Goal: Task Accomplishment & Management: Manage account settings

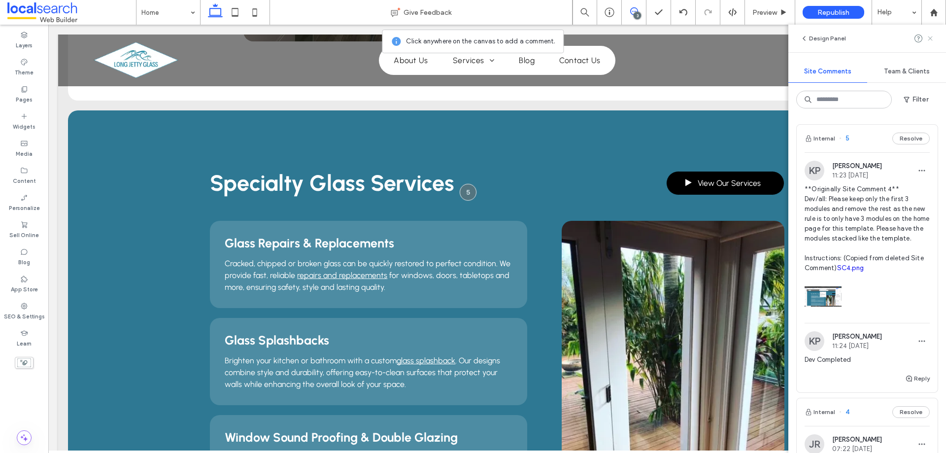
click at [934, 35] on icon at bounding box center [931, 39] width 8 height 8
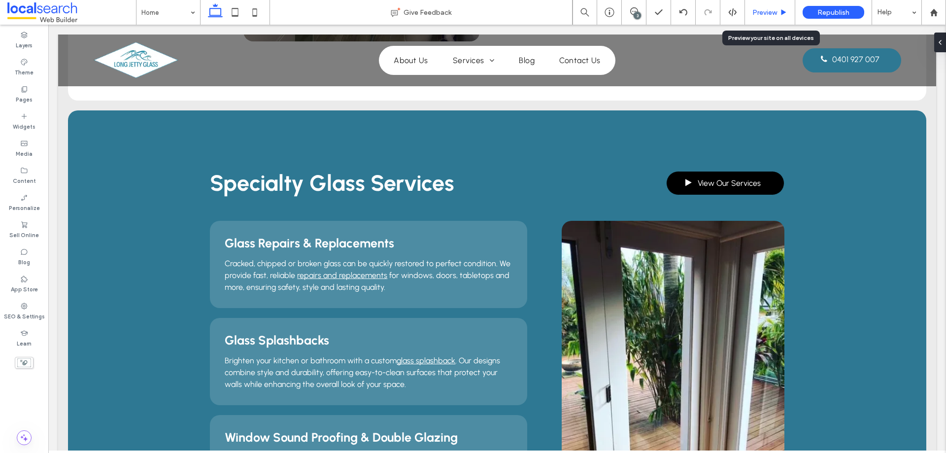
click at [760, 9] on span "Preview" at bounding box center [765, 12] width 25 height 8
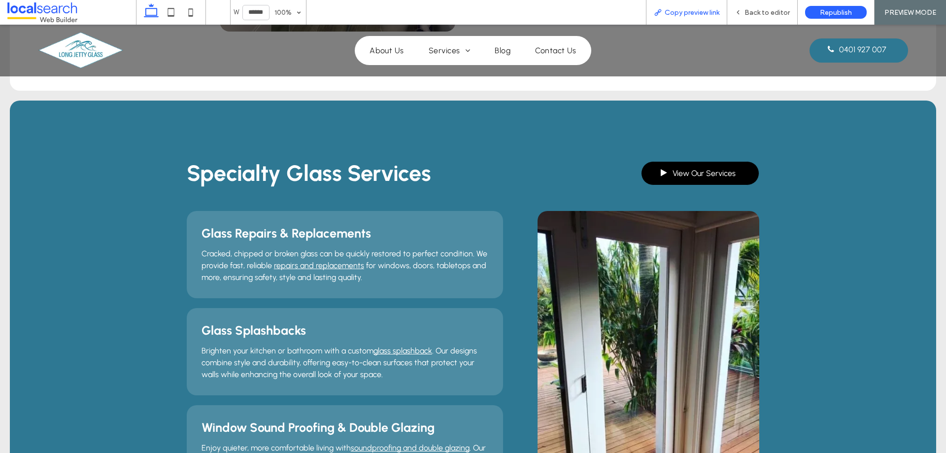
click at [703, 15] on span "Copy preview link" at bounding box center [692, 12] width 55 height 8
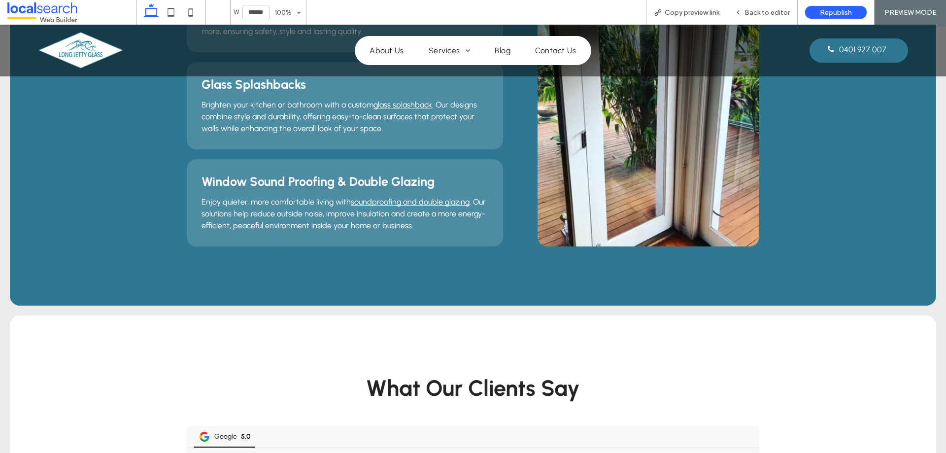
scroll to position [1001, 0]
click at [763, 8] on span "Back to editor" at bounding box center [767, 12] width 45 height 8
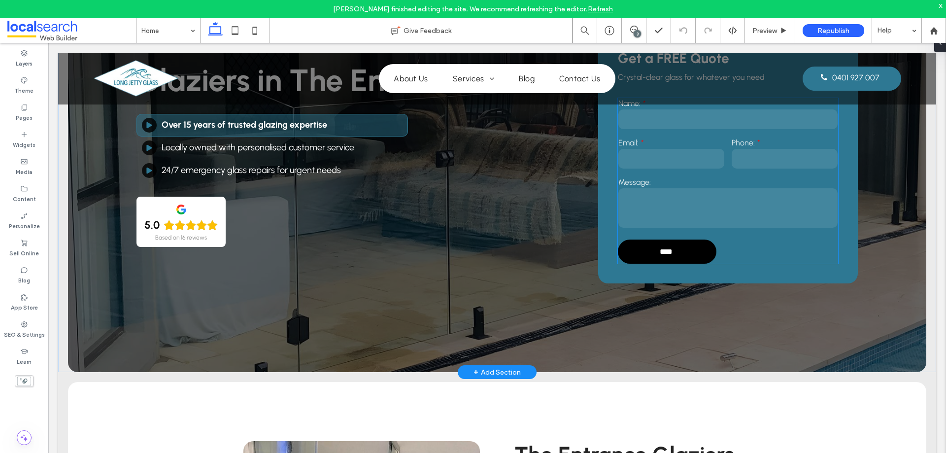
scroll to position [148, 0]
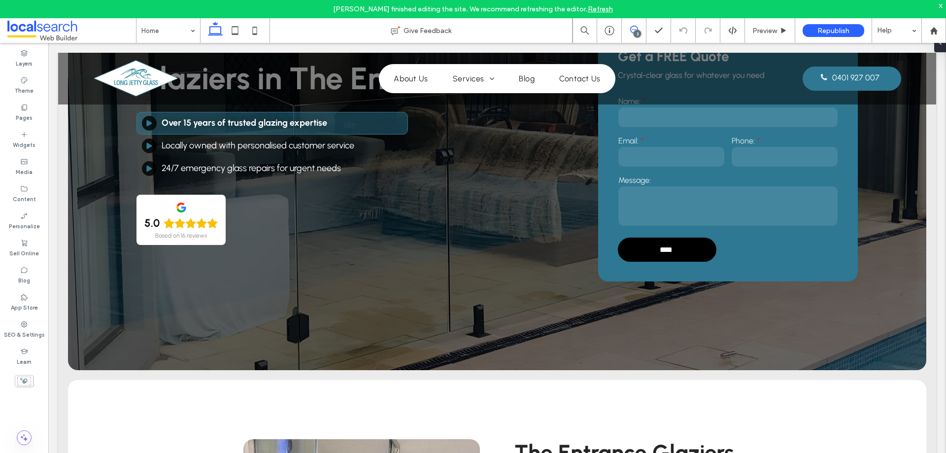
click at [625, 32] on span at bounding box center [634, 30] width 24 height 8
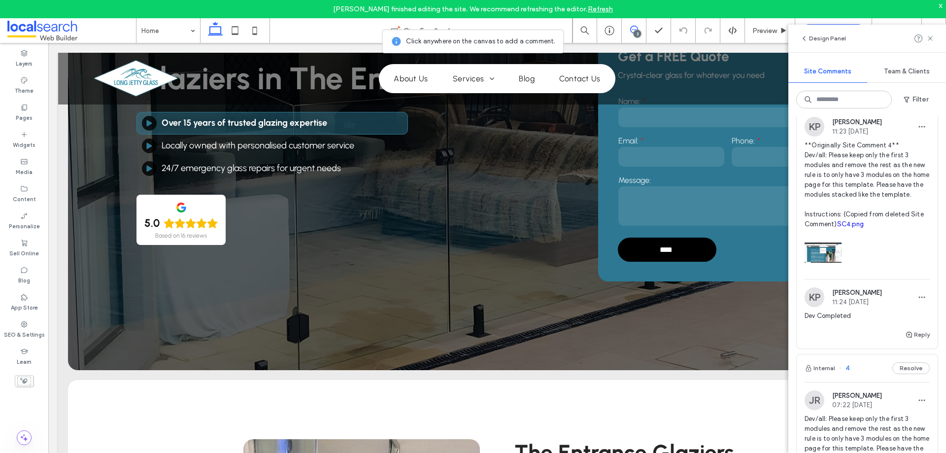
scroll to position [246, 0]
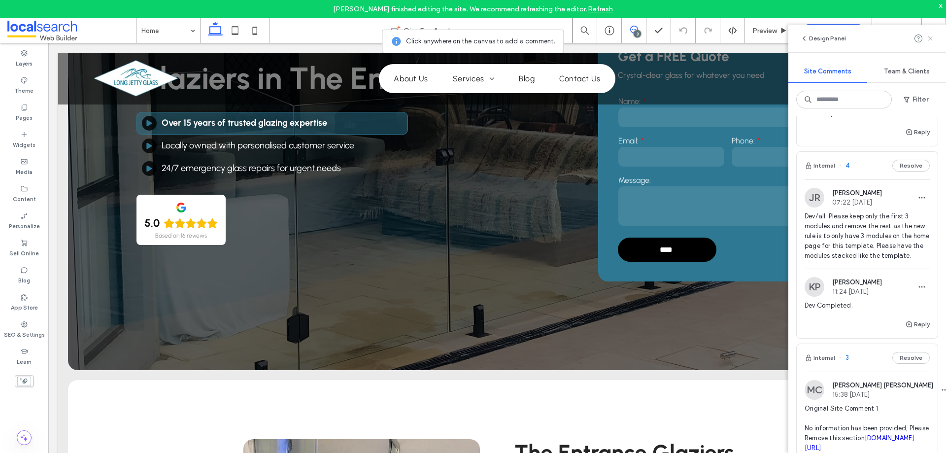
click at [932, 35] on icon at bounding box center [931, 39] width 8 height 8
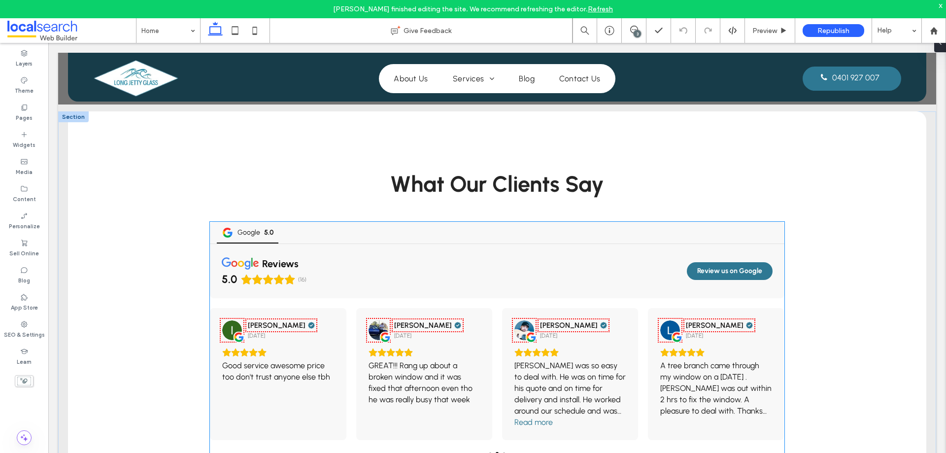
scroll to position [1479, 0]
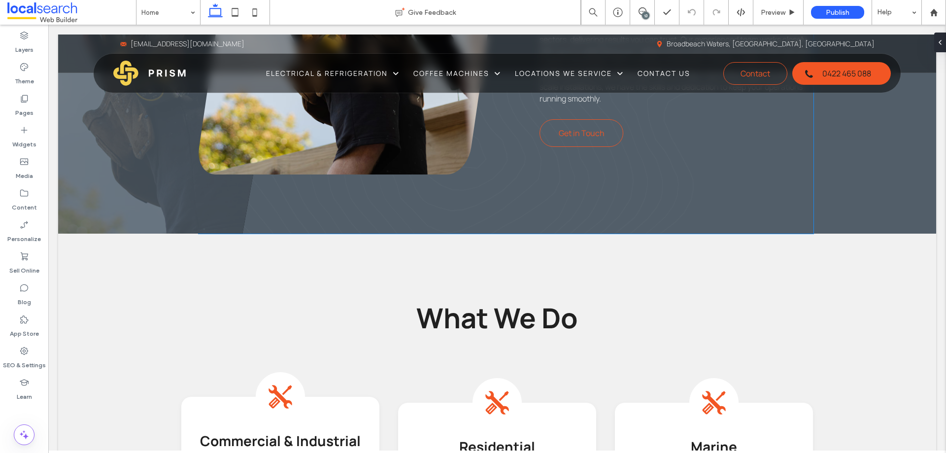
scroll to position [739, 0]
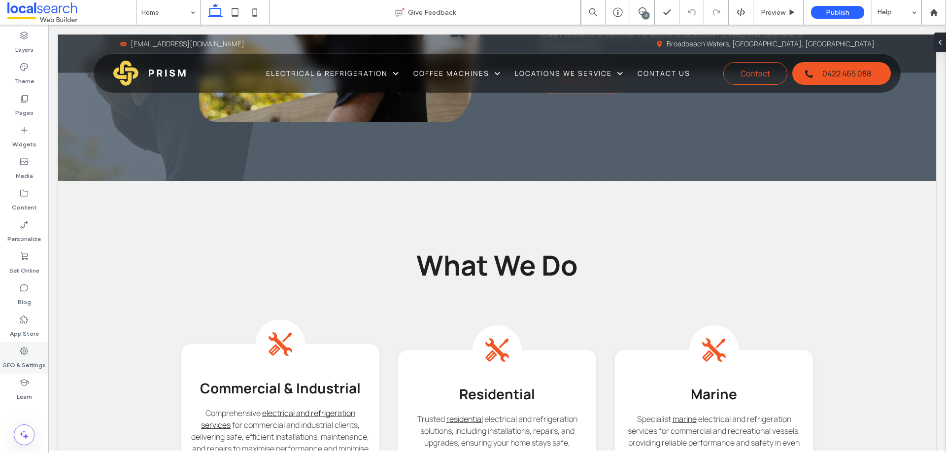
click at [31, 347] on div "SEO & Settings" at bounding box center [24, 358] width 48 height 32
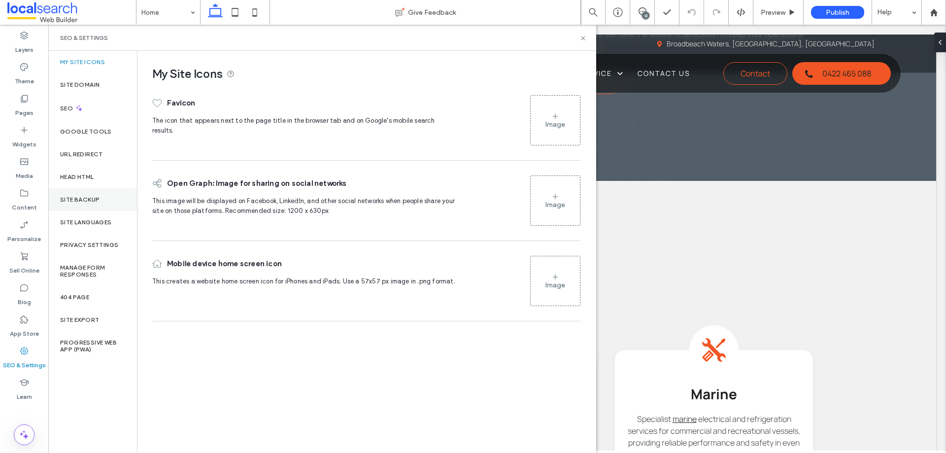
click at [83, 194] on div "Site Backup" at bounding box center [92, 199] width 89 height 23
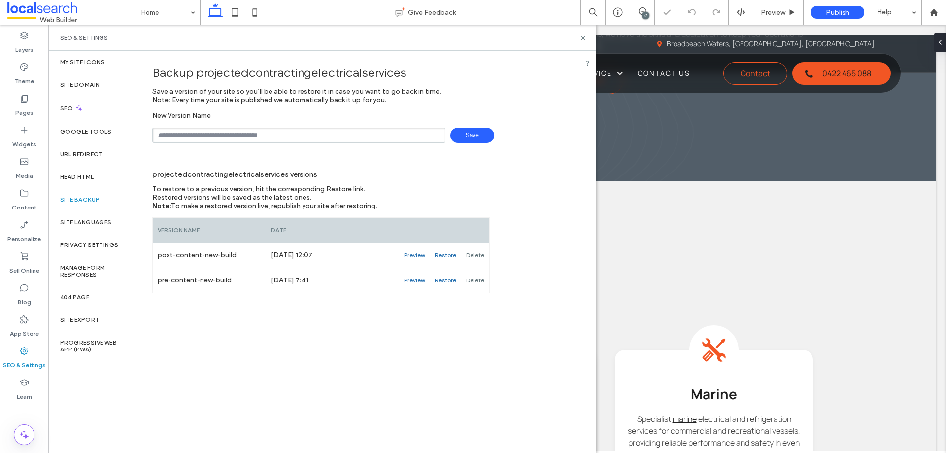
click at [199, 141] on input "text" at bounding box center [298, 135] width 293 height 15
type input "**********"
click at [462, 140] on span "Save" at bounding box center [473, 135] width 44 height 15
click at [584, 41] on icon at bounding box center [583, 38] width 7 height 7
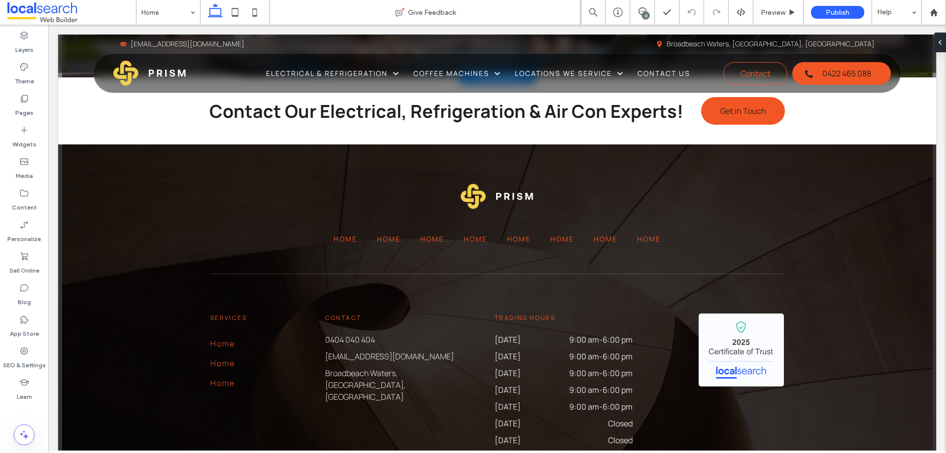
scroll to position [2461, 0]
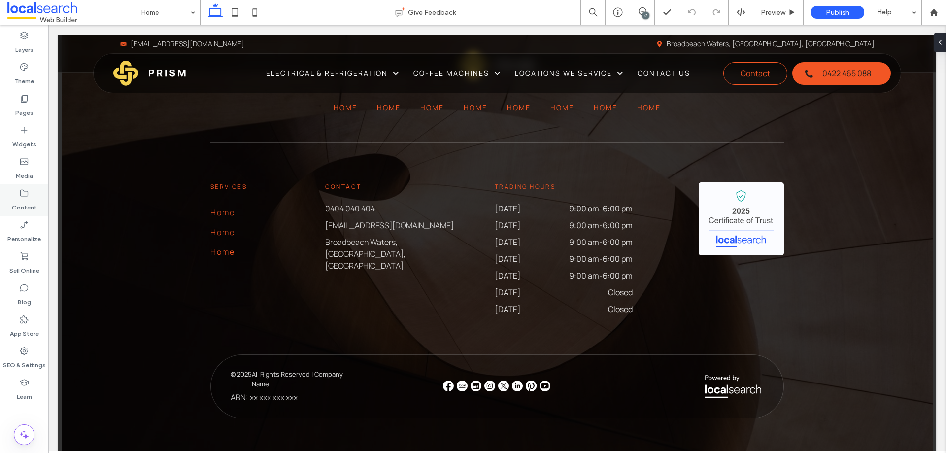
click at [25, 195] on icon at bounding box center [24, 193] width 10 height 10
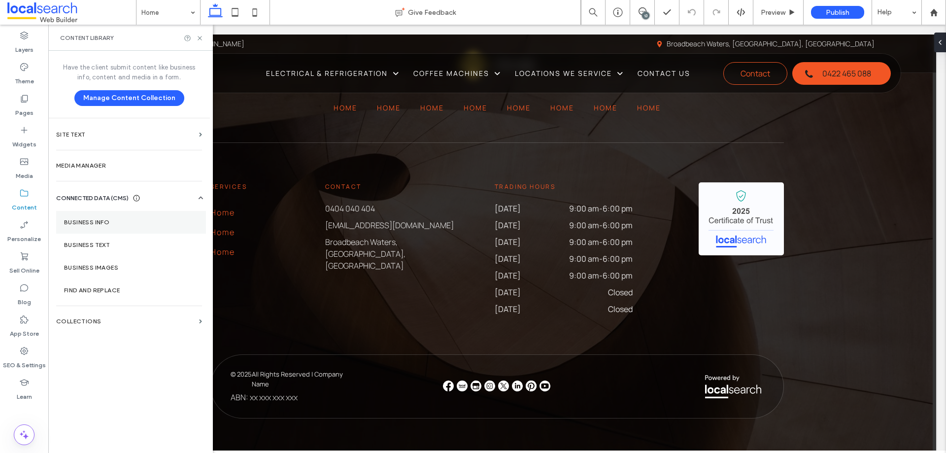
click at [86, 217] on section "Business Info" at bounding box center [131, 222] width 150 height 23
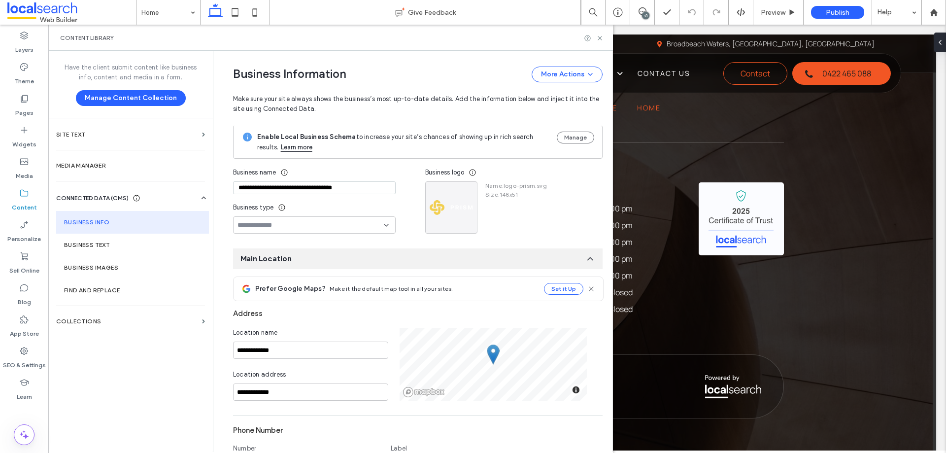
scroll to position [0, 0]
click at [293, 187] on input "**********" at bounding box center [314, 188] width 163 height 13
click at [334, 194] on input "**********" at bounding box center [314, 188] width 163 height 13
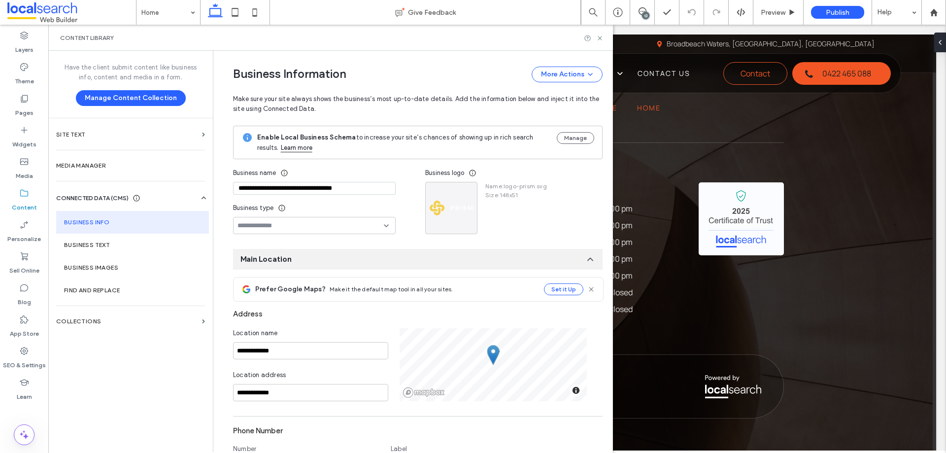
click at [336, 190] on input "**********" at bounding box center [314, 188] width 163 height 13
paste input "***"
type input "**********"
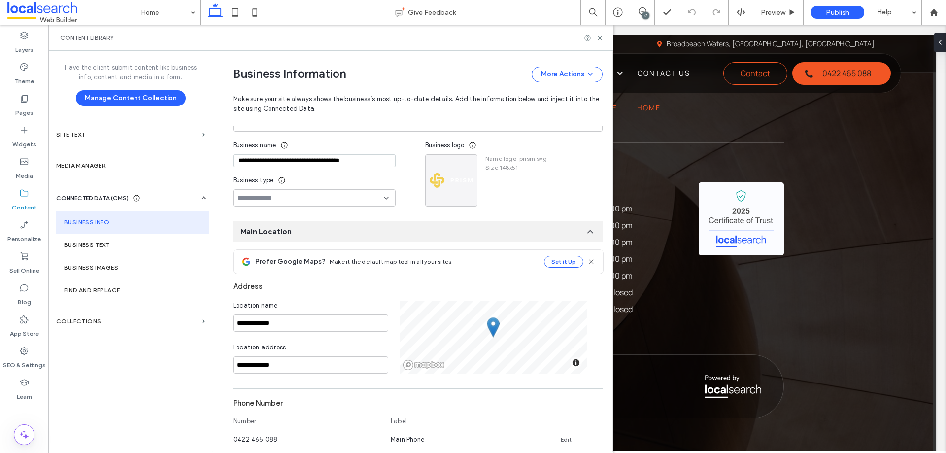
scroll to position [49, 0]
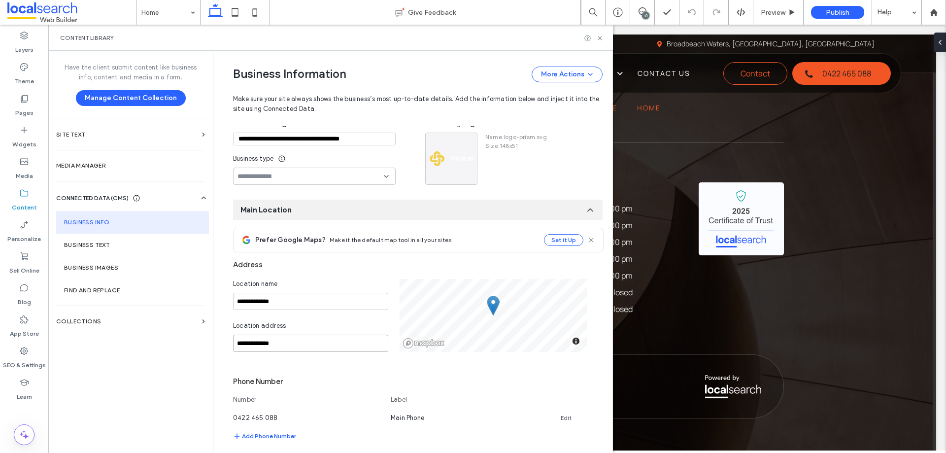
click at [287, 347] on input "**********" at bounding box center [310, 343] width 155 height 17
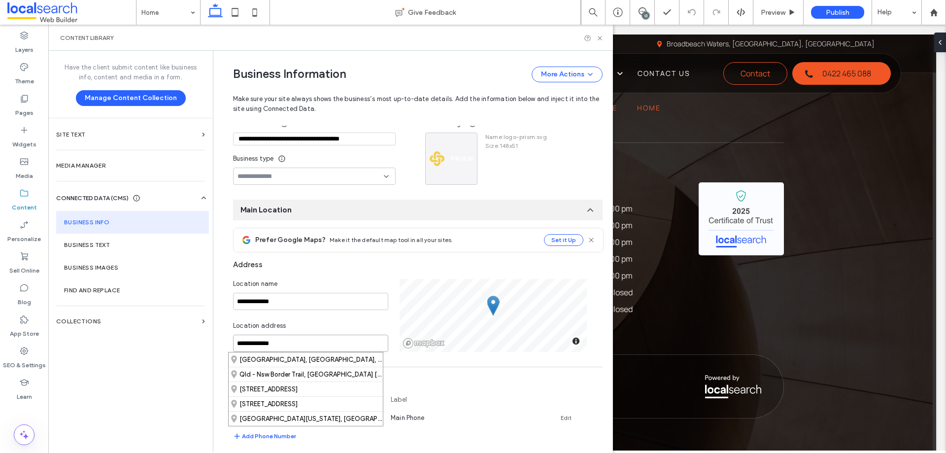
click at [287, 347] on input "**********" at bounding box center [310, 343] width 155 height 17
paste input "**********"
click at [361, 356] on div "[STREET_ADDRESS][PERSON_NAME]" at bounding box center [306, 359] width 154 height 14
type input "**********"
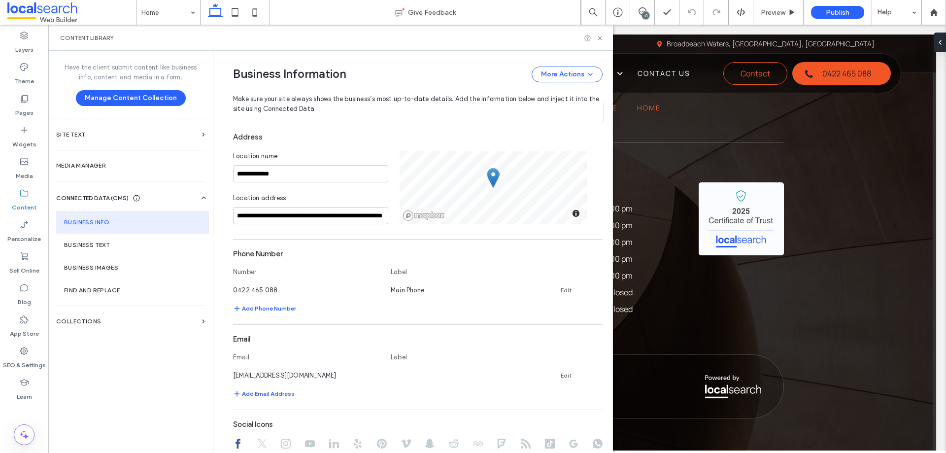
scroll to position [197, 0]
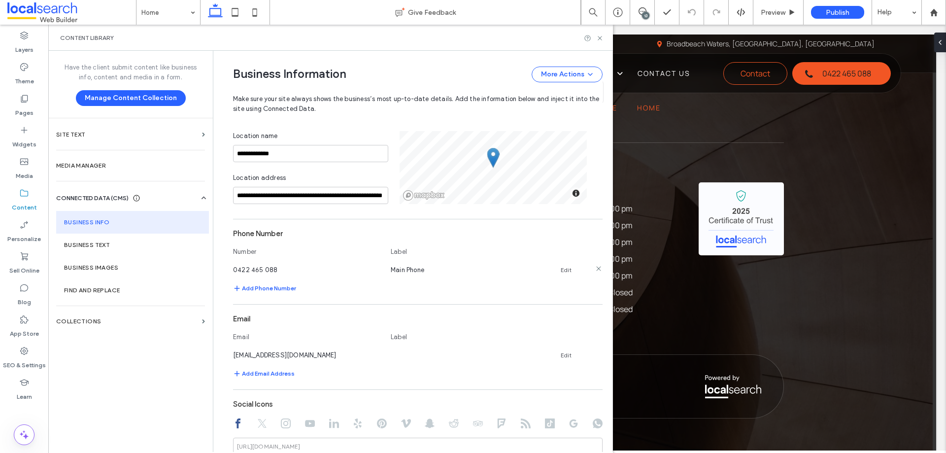
click at [561, 270] on link "Edit" at bounding box center [566, 270] width 11 height 8
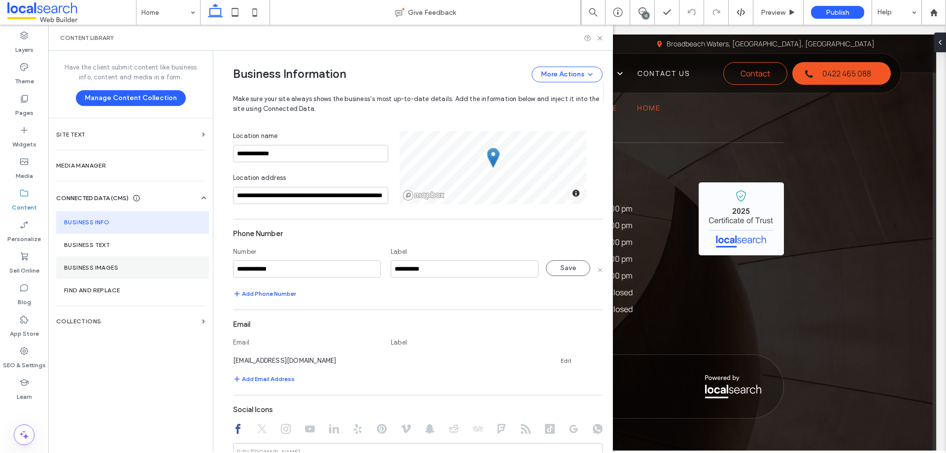
drag, startPoint x: 304, startPoint y: 266, endPoint x: 185, endPoint y: 266, distance: 118.8
click at [185, 266] on div "**********" at bounding box center [330, 251] width 565 height 401
click at [288, 266] on input "**********" at bounding box center [307, 268] width 148 height 17
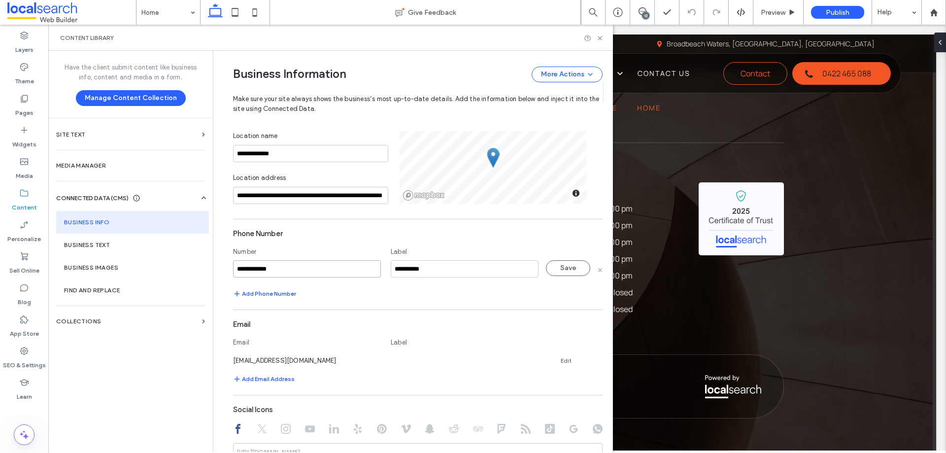
paste input
click at [257, 268] on input "**********" at bounding box center [307, 268] width 148 height 17
click at [264, 269] on input "**********" at bounding box center [307, 268] width 148 height 17
click at [258, 267] on input "**********" at bounding box center [307, 268] width 148 height 17
type input "**********"
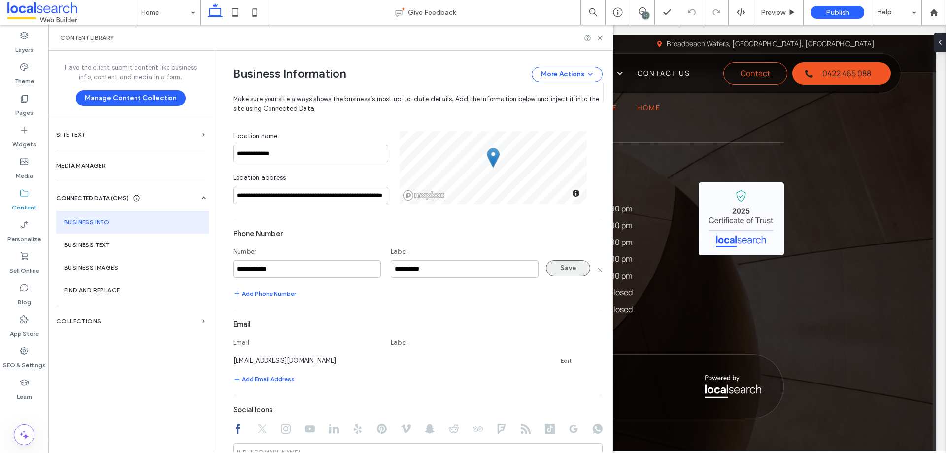
click at [561, 266] on button "Save" at bounding box center [568, 268] width 44 height 16
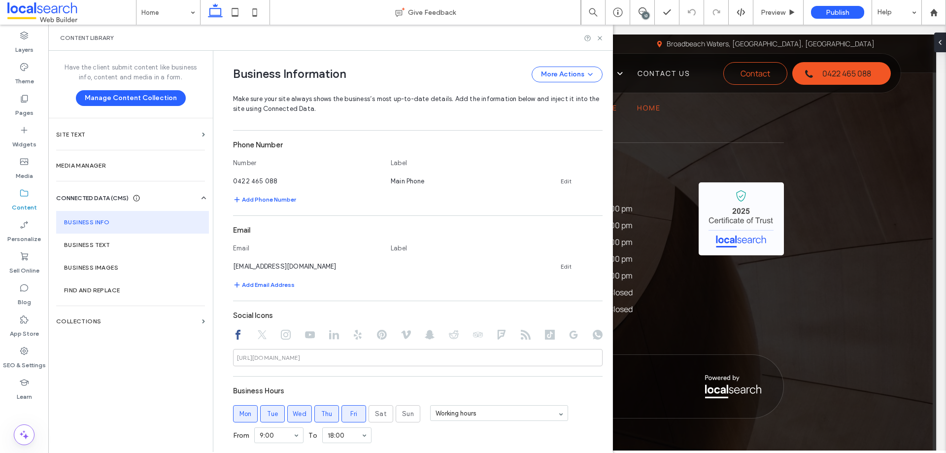
scroll to position [296, 0]
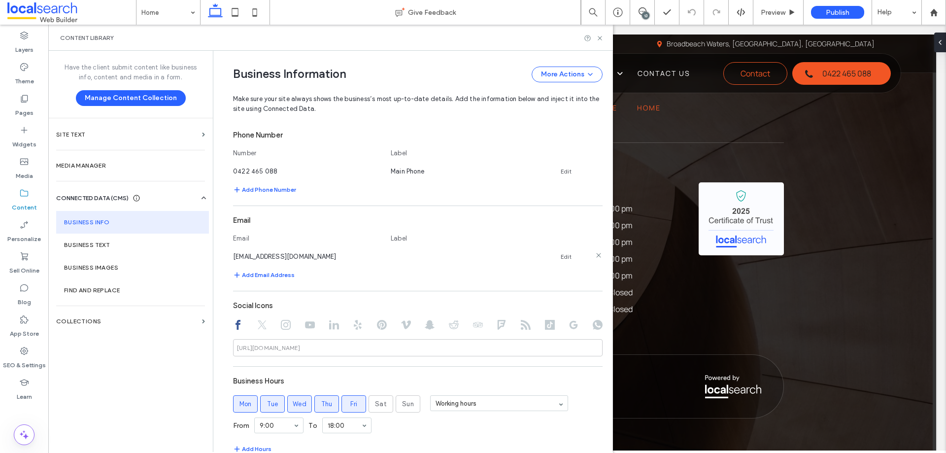
click at [562, 259] on link "Edit" at bounding box center [566, 257] width 11 height 8
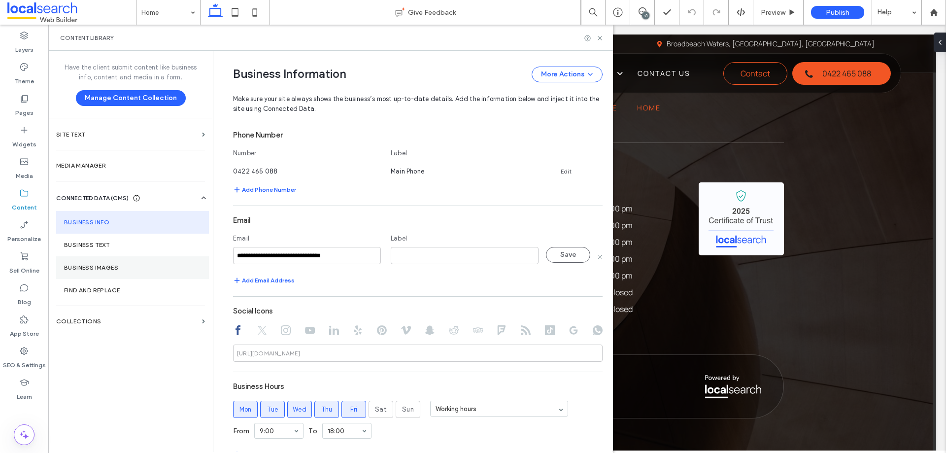
drag, startPoint x: 353, startPoint y: 258, endPoint x: 192, endPoint y: 256, distance: 161.2
click at [192, 256] on div "**********" at bounding box center [330, 251] width 565 height 401
type input "**********"
click at [429, 252] on input at bounding box center [465, 255] width 148 height 17
type input "****"
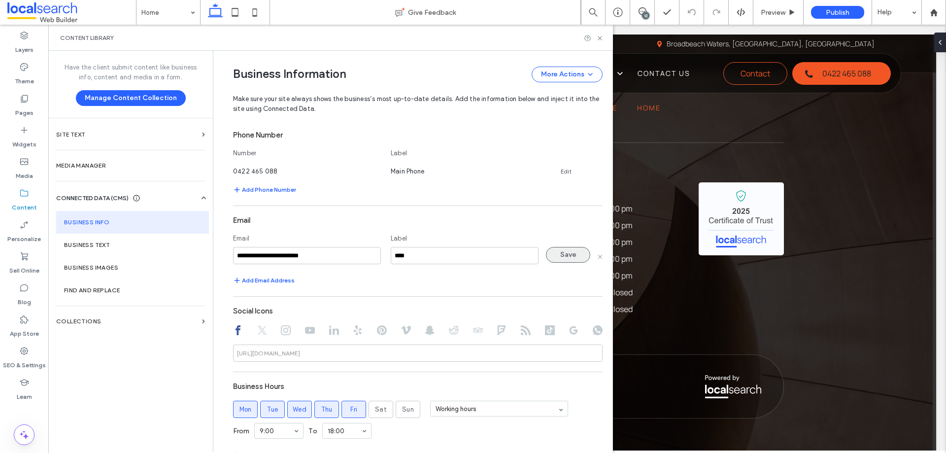
click at [552, 253] on button "Save" at bounding box center [568, 255] width 44 height 16
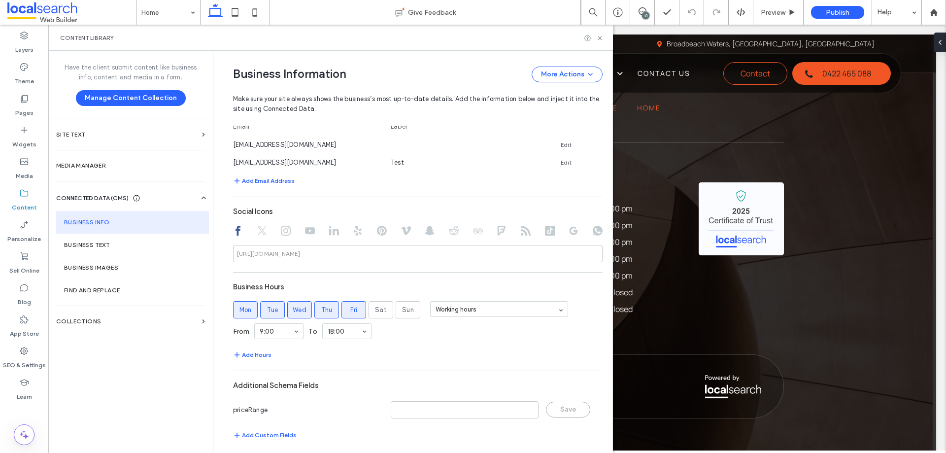
scroll to position [414, 0]
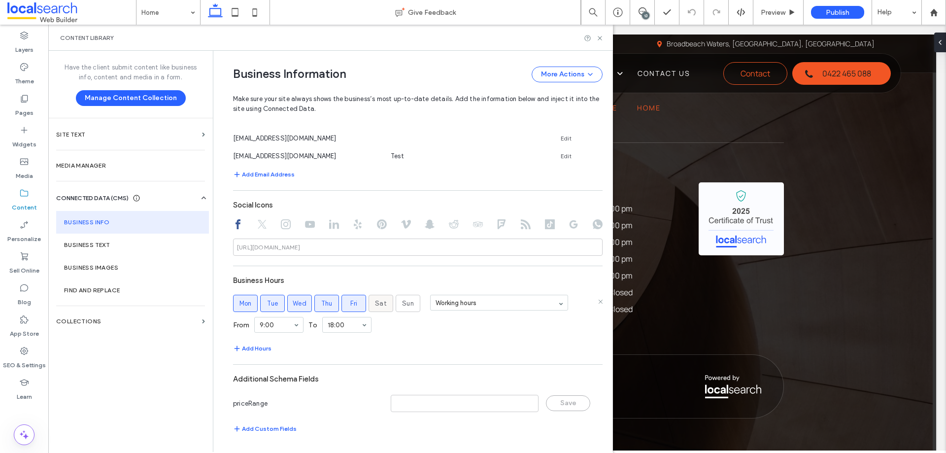
click at [375, 299] on span "Sat" at bounding box center [381, 304] width 12 height 10
click at [405, 296] on label "Sun" at bounding box center [408, 303] width 25 height 17
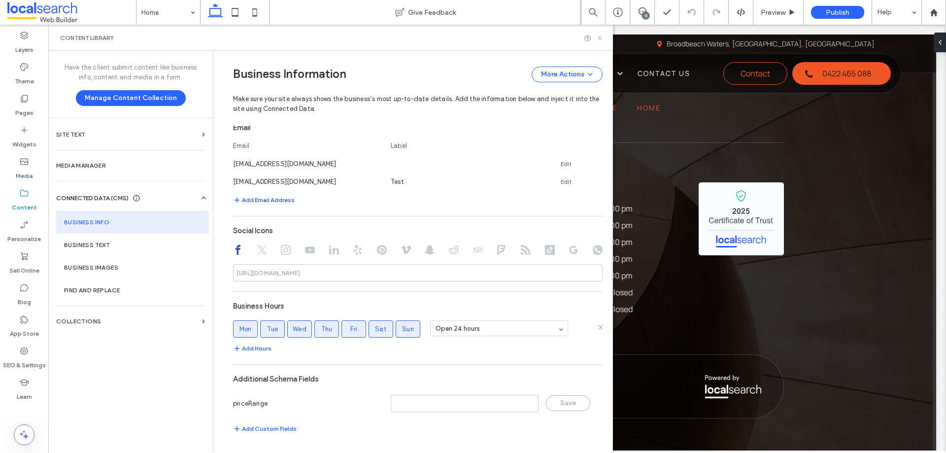
click at [597, 39] on icon at bounding box center [599, 38] width 7 height 7
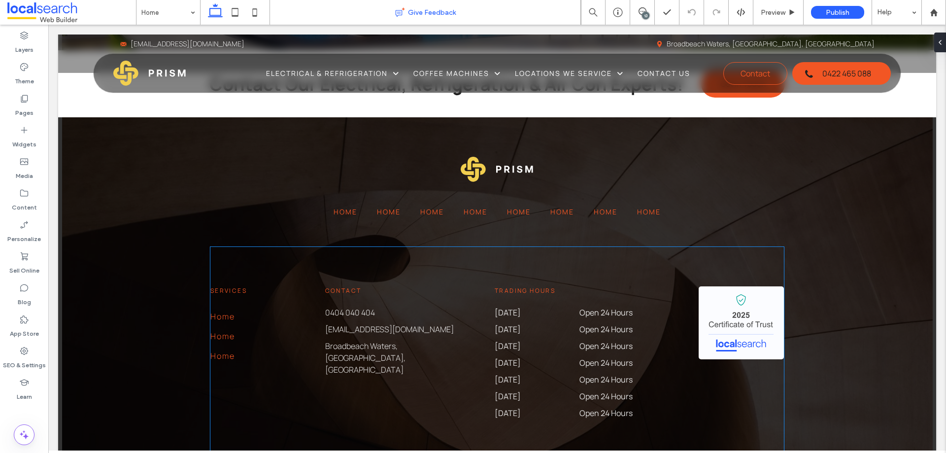
scroll to position [2363, 0]
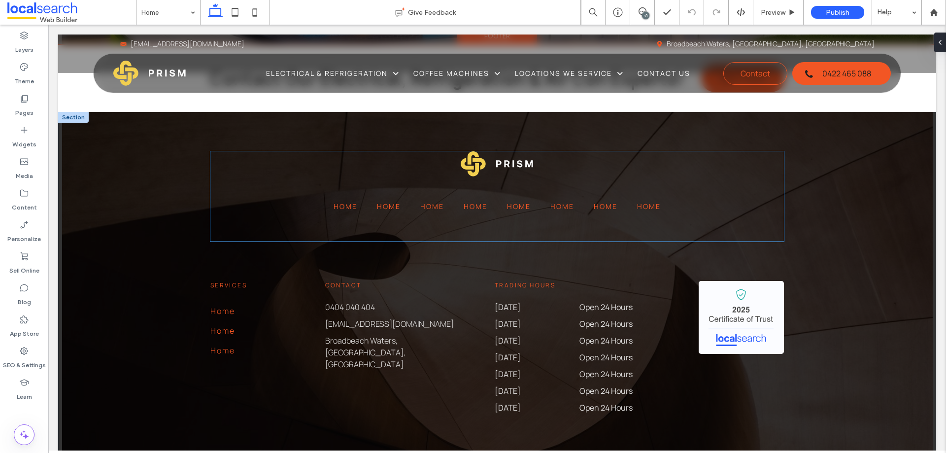
click at [423, 208] on span "Home" at bounding box center [432, 206] width 24 height 10
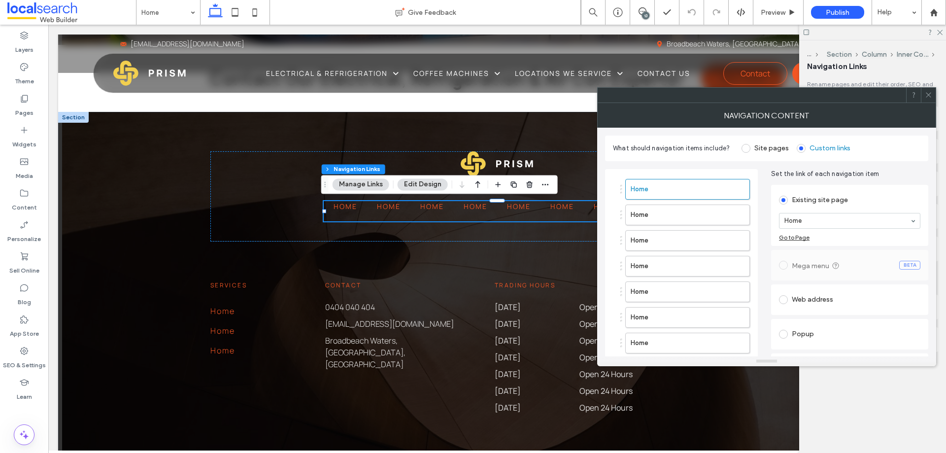
click at [680, 225] on ol "Home Home Home Home Home Home Home Home" at bounding box center [681, 279] width 137 height 200
click at [678, 221] on label "Home" at bounding box center [672, 215] width 82 height 20
click at [818, 219] on input at bounding box center [848, 220] width 126 height 7
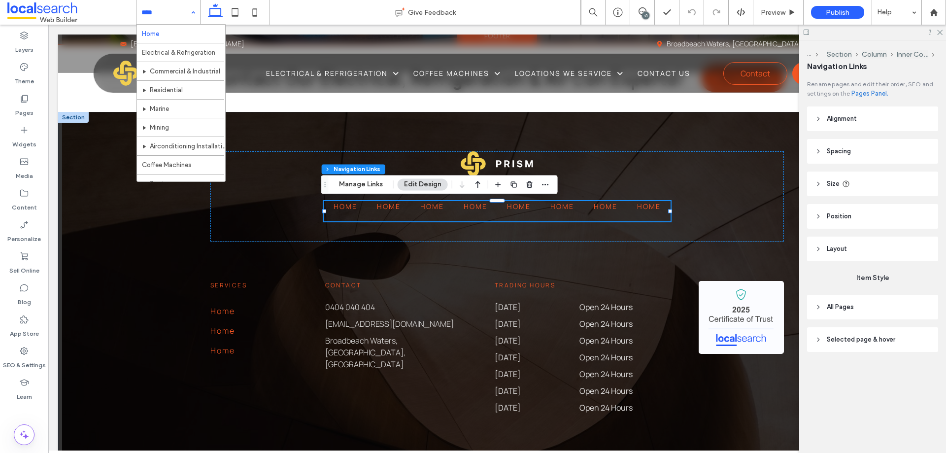
click at [389, 214] on link "Home" at bounding box center [388, 211] width 43 height 20
click at [411, 183] on button "Edit Design" at bounding box center [423, 184] width 50 height 12
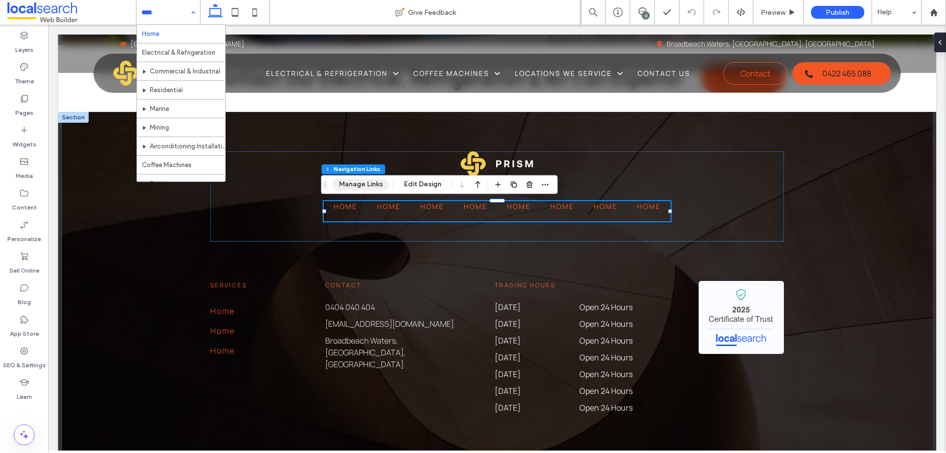
click at [387, 179] on button "Manage Links" at bounding box center [361, 184] width 57 height 12
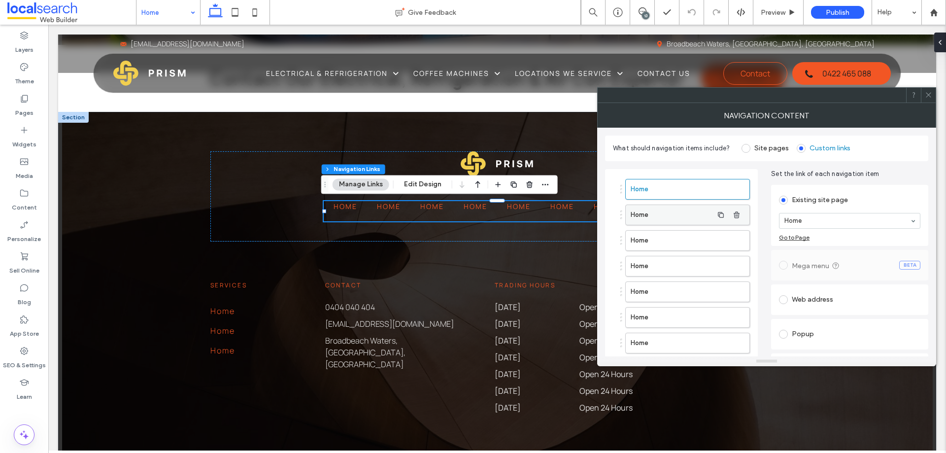
click at [658, 212] on label "Home" at bounding box center [672, 215] width 82 height 20
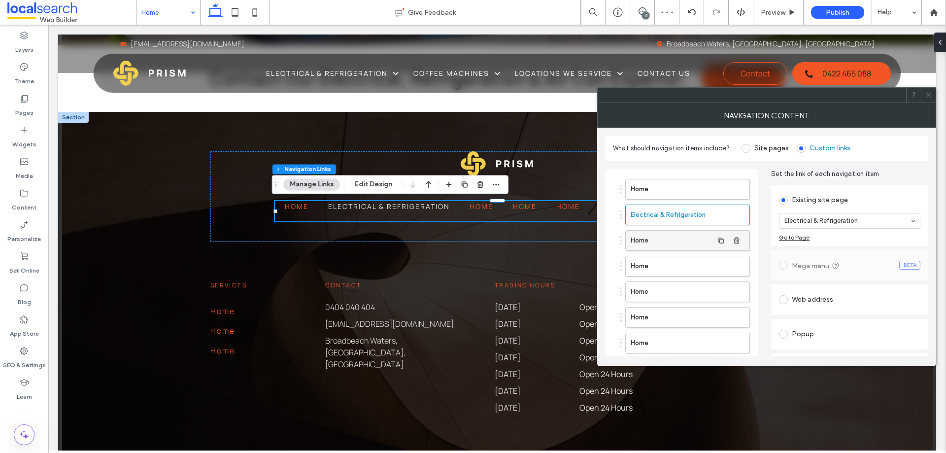
click at [695, 248] on label "Home" at bounding box center [672, 241] width 82 height 20
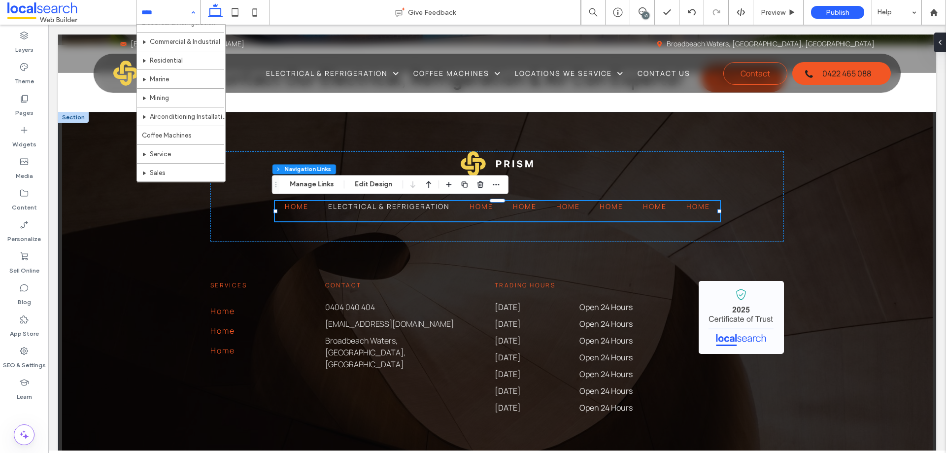
scroll to position [49, 0]
click at [334, 184] on button "Manage Links" at bounding box center [311, 184] width 57 height 12
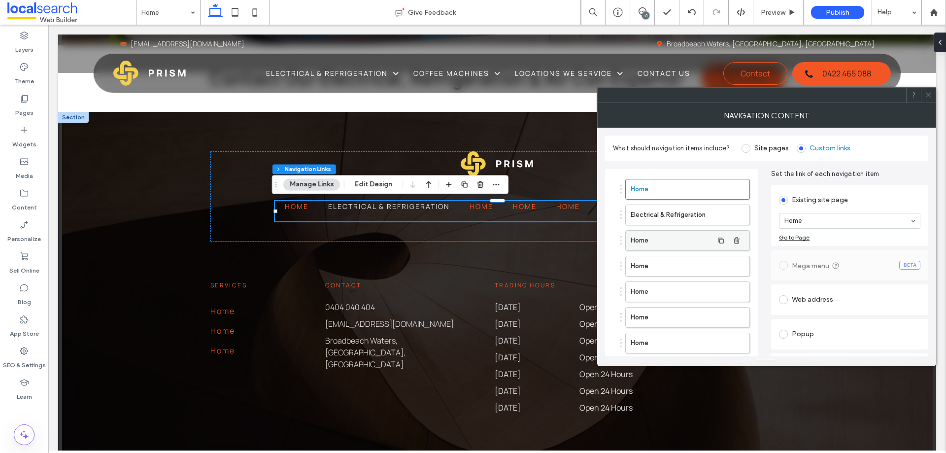
click at [680, 240] on label "Home" at bounding box center [672, 241] width 82 height 20
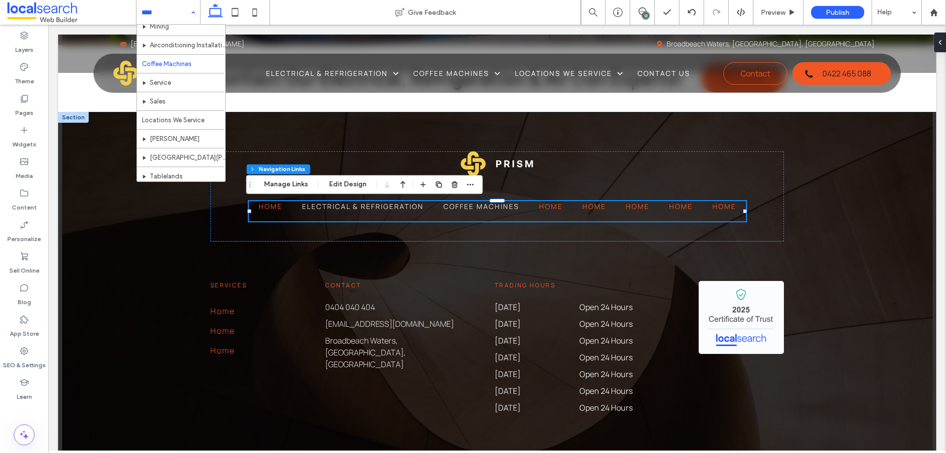
scroll to position [148, 0]
click at [179, 13] on input at bounding box center [165, 12] width 49 height 25
click at [539, 211] on link "Home" at bounding box center [550, 211] width 43 height 20
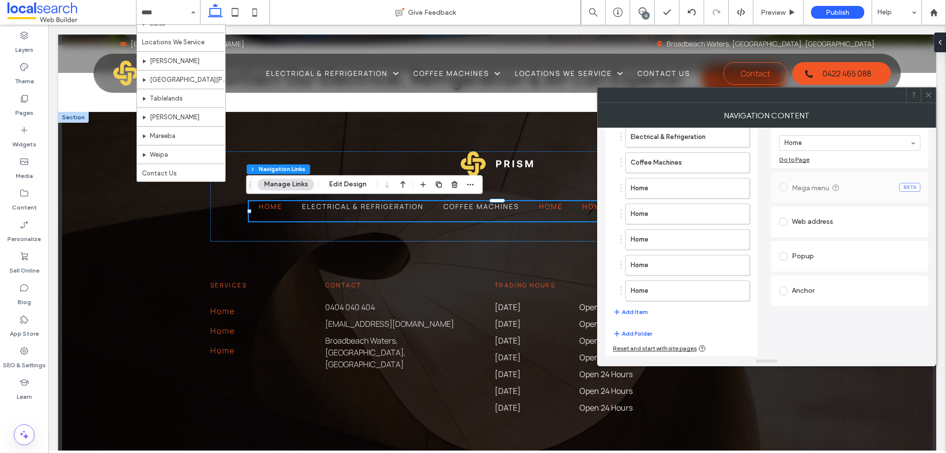
scroll to position [79, 0]
click at [663, 189] on label "Home" at bounding box center [672, 187] width 82 height 20
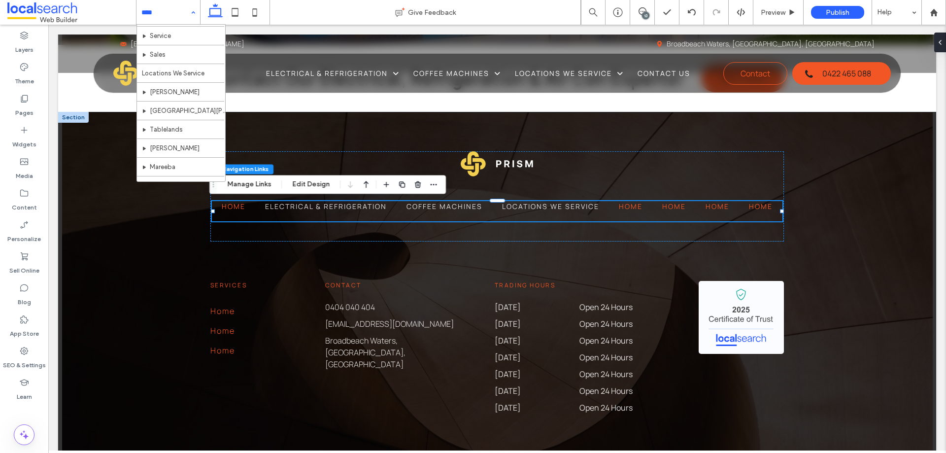
scroll to position [179, 0]
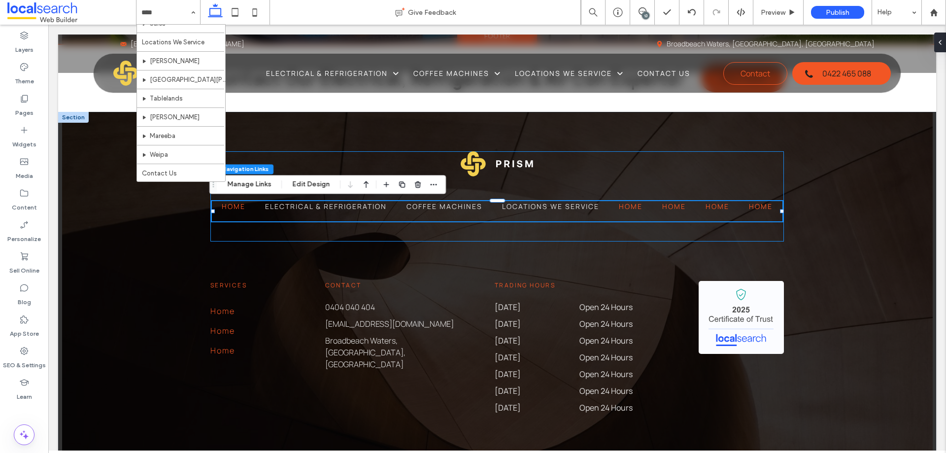
click at [662, 211] on span "Home" at bounding box center [674, 206] width 24 height 10
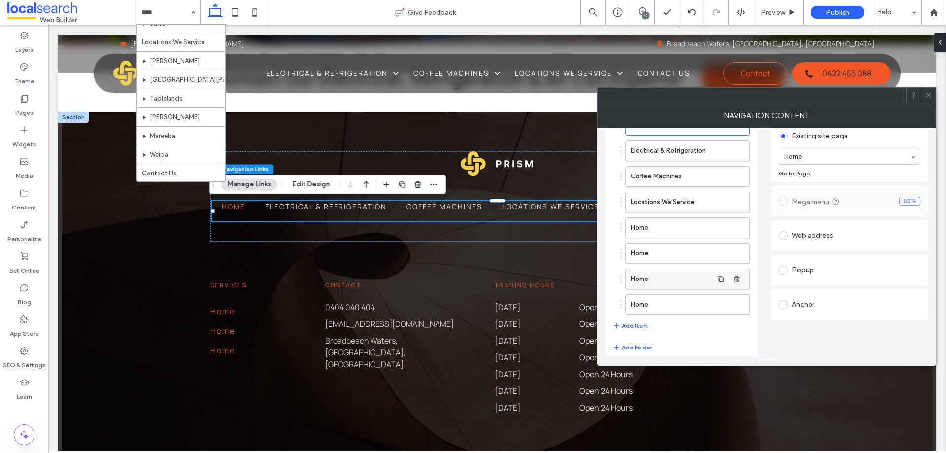
scroll to position [79, 0]
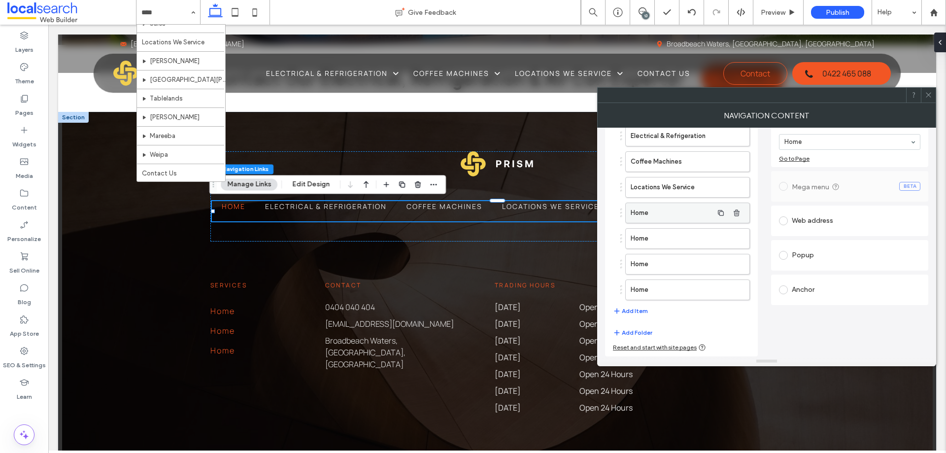
click at [649, 207] on label "Home" at bounding box center [672, 213] width 82 height 20
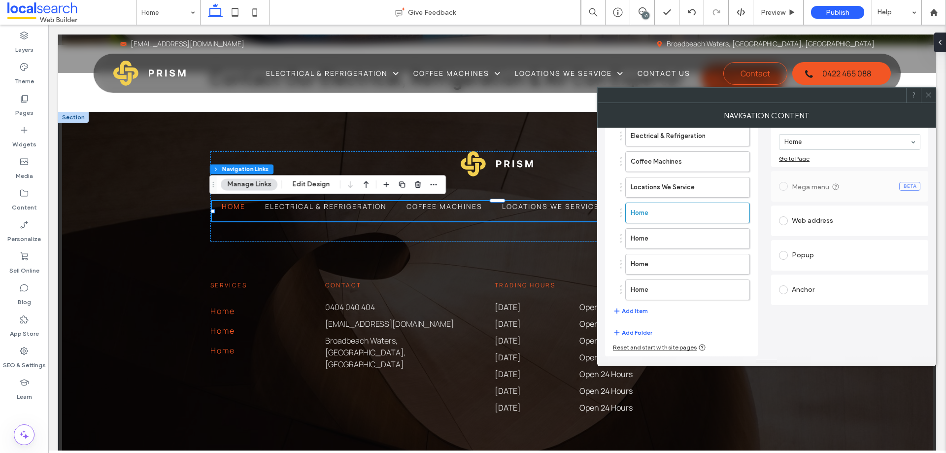
scroll to position [30, 0]
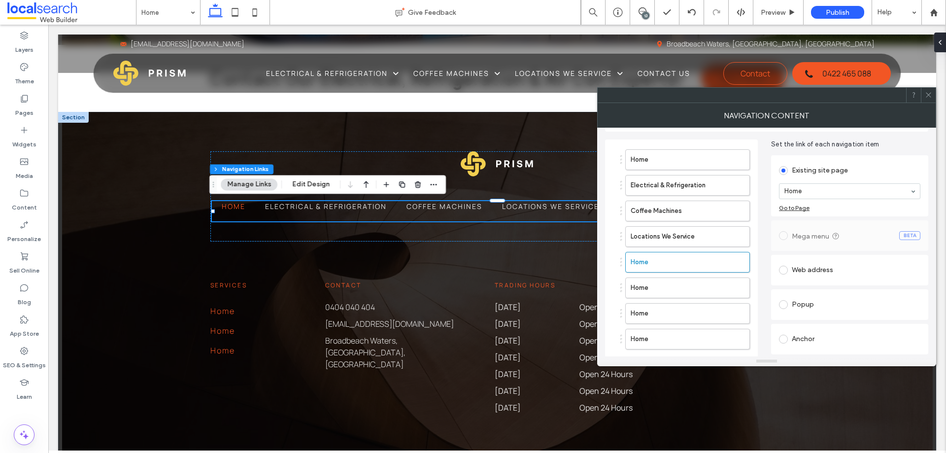
click at [804, 182] on section "Home" at bounding box center [849, 191] width 141 height 26
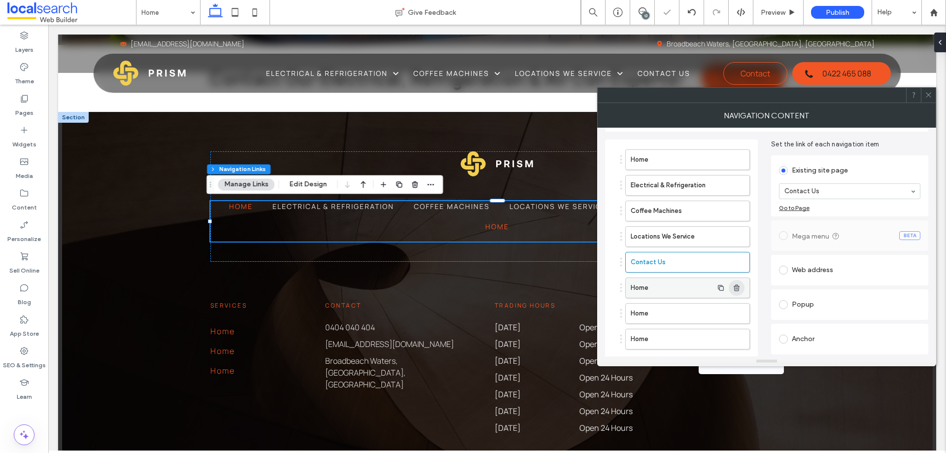
click at [738, 284] on icon "button" at bounding box center [737, 288] width 8 height 8
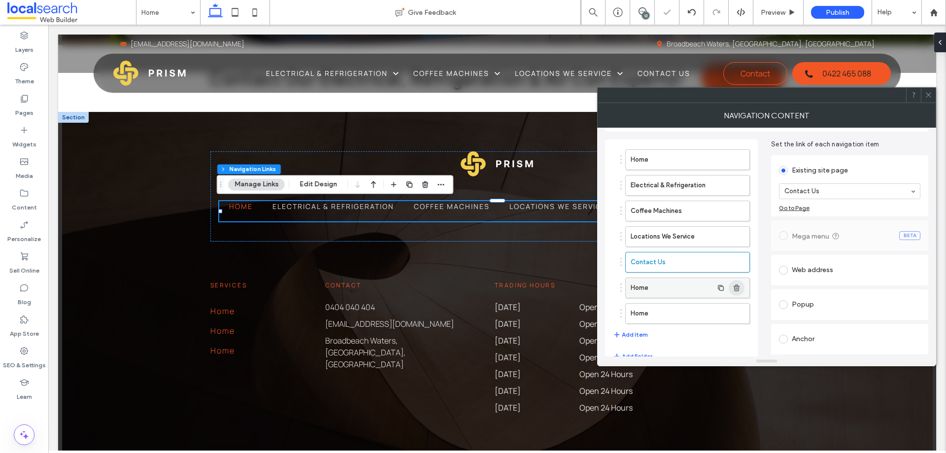
click at [745, 291] on span "button" at bounding box center [737, 288] width 16 height 16
click at [739, 291] on use "button" at bounding box center [737, 289] width 6 height 6
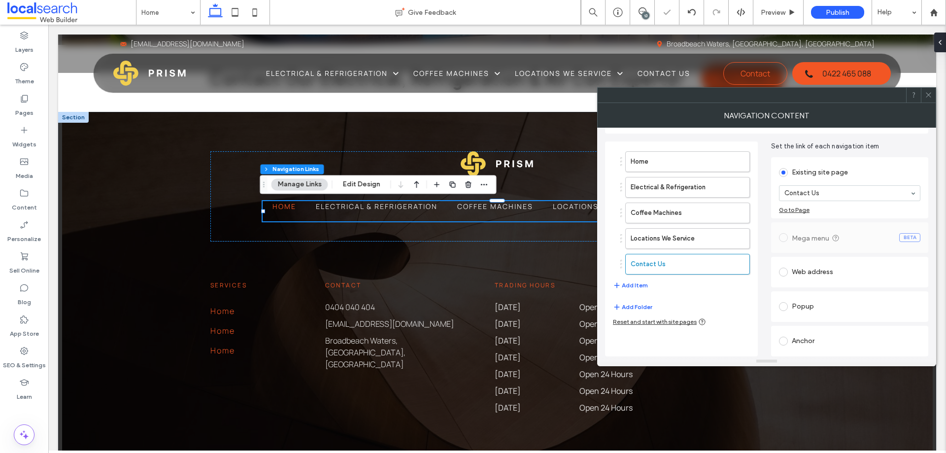
click at [930, 89] on span at bounding box center [928, 95] width 7 height 15
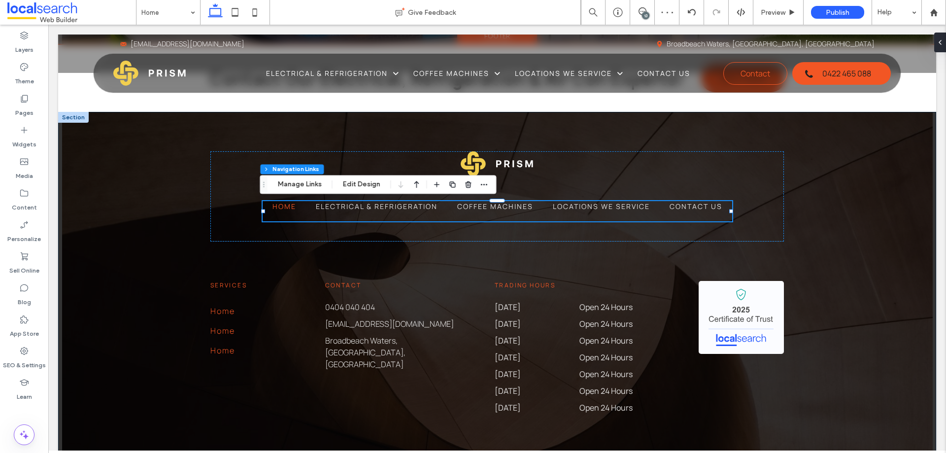
click at [907, 241] on div "Home Electrical & Refrigeration Coffee Machines Locations We Service Contact Us…" at bounding box center [497, 334] width 878 height 445
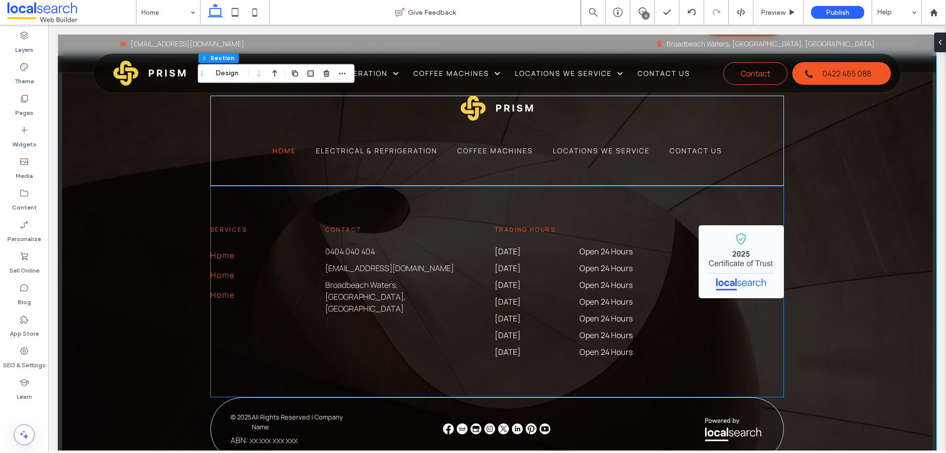
scroll to position [2461, 0]
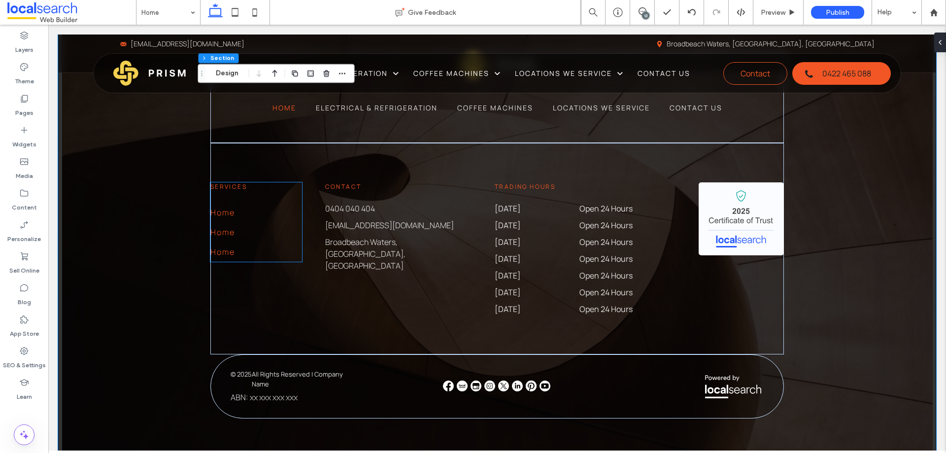
click at [218, 239] on link "Home" at bounding box center [222, 232] width 25 height 20
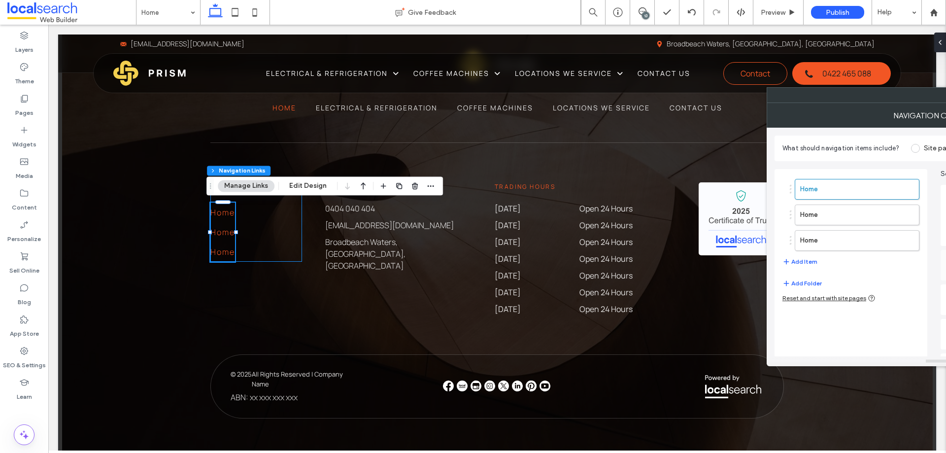
type input "***"
type input "****"
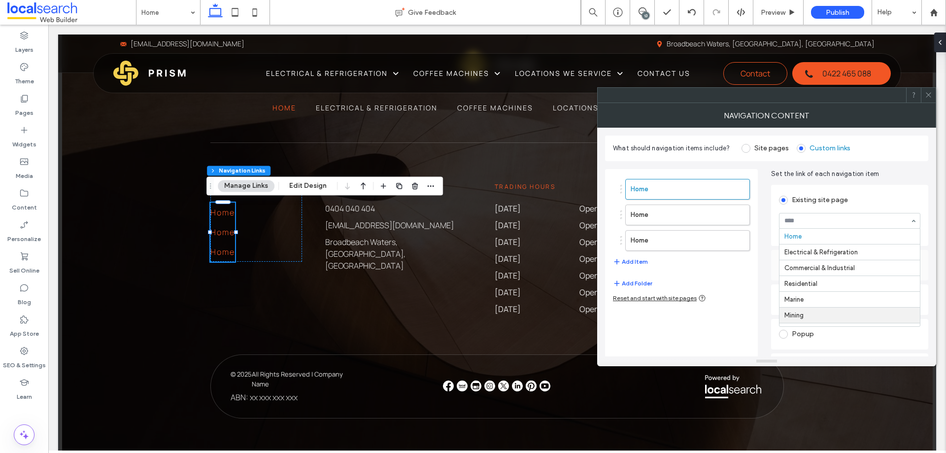
scroll to position [79, 0]
click at [802, 215] on div at bounding box center [850, 220] width 140 height 15
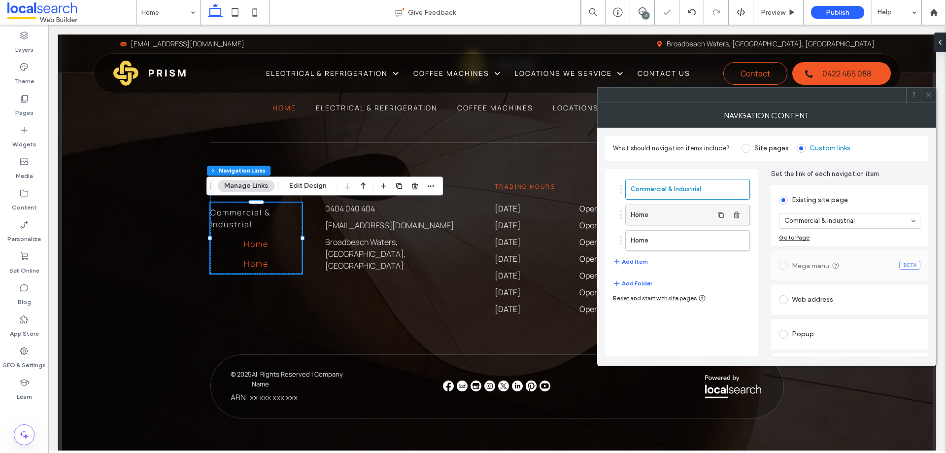
click at [678, 208] on label "Home" at bounding box center [672, 215] width 82 height 20
click at [682, 239] on label "Home" at bounding box center [672, 241] width 82 height 20
click at [641, 254] on div "Commercial & Industrial Residential Residential Add Item" at bounding box center [681, 223] width 137 height 99
click at [641, 259] on button "Add Item" at bounding box center [630, 262] width 35 height 12
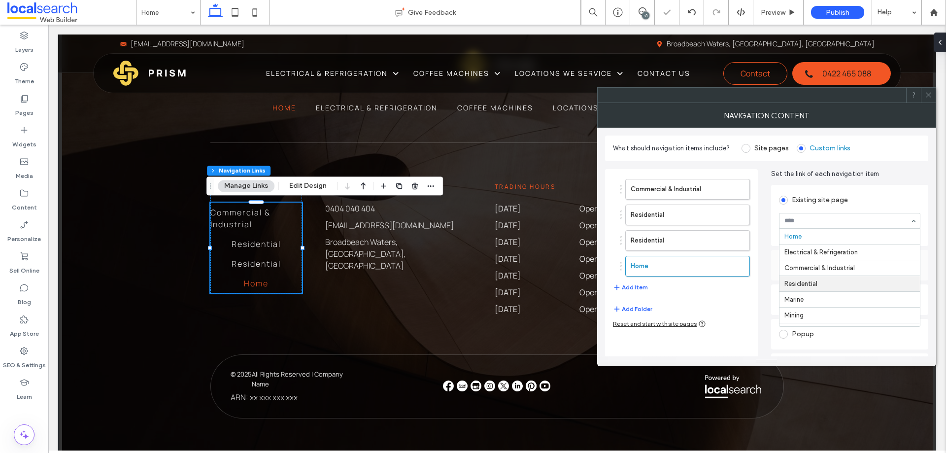
scroll to position [49, 0]
click at [645, 288] on button "Add Item" at bounding box center [630, 287] width 35 height 12
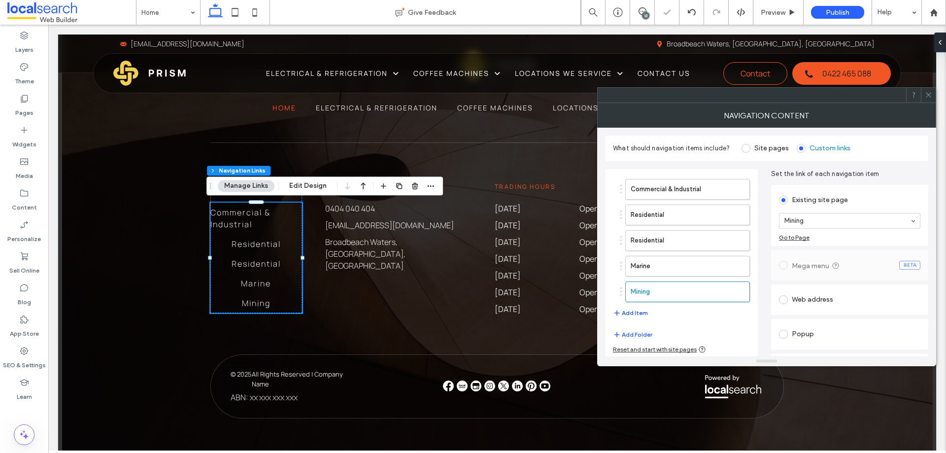
click at [637, 308] on button "Add Item" at bounding box center [630, 313] width 35 height 12
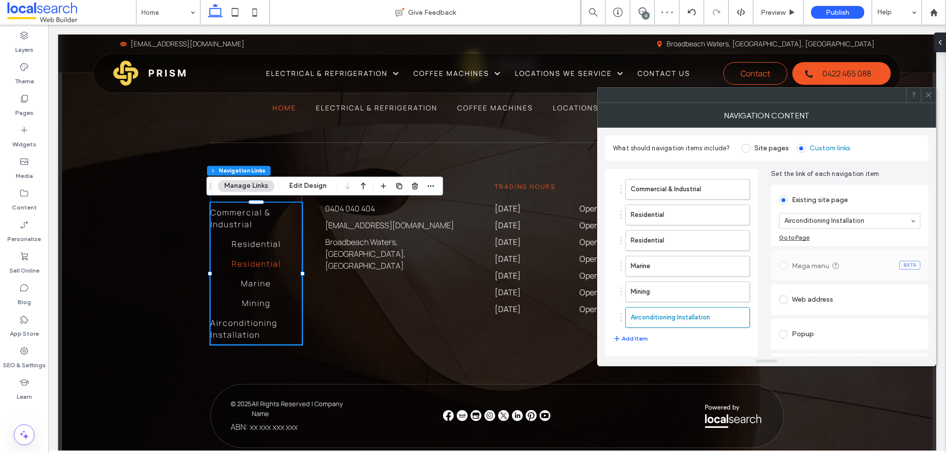
click at [249, 269] on span "Residential" at bounding box center [256, 264] width 49 height 12
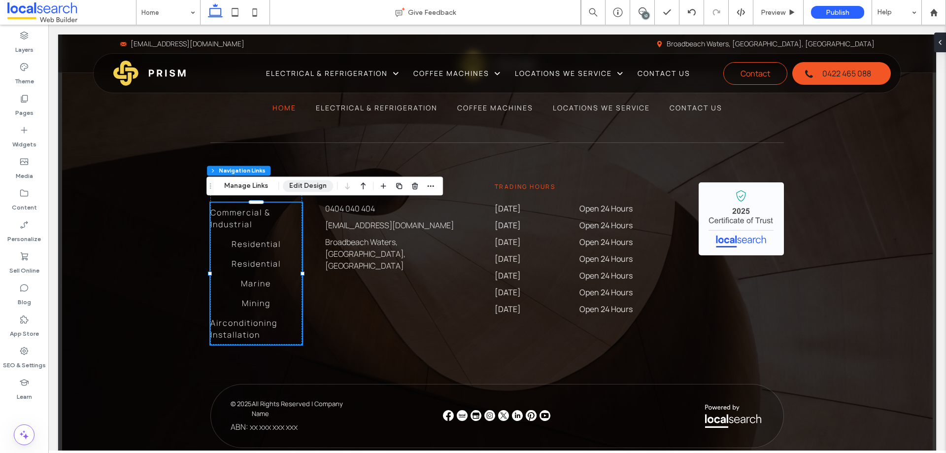
click at [295, 189] on button "Edit Design" at bounding box center [308, 186] width 50 height 12
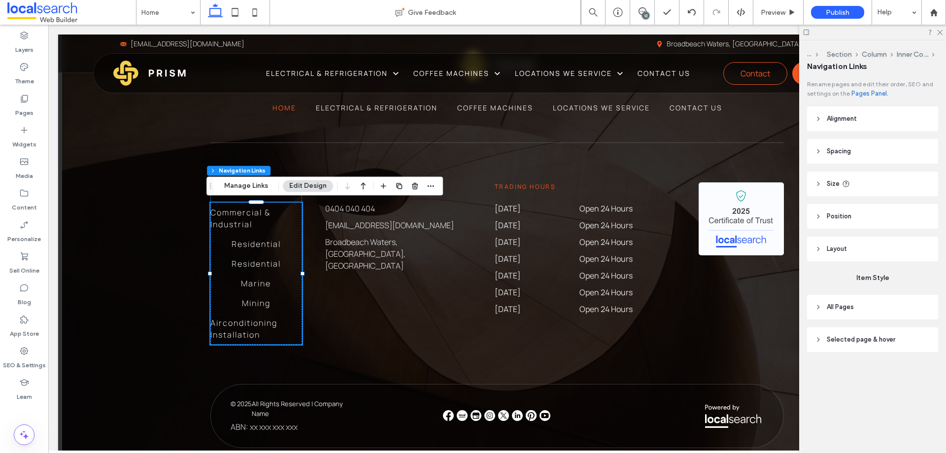
click at [857, 117] on span "Alignment" at bounding box center [842, 119] width 30 height 10
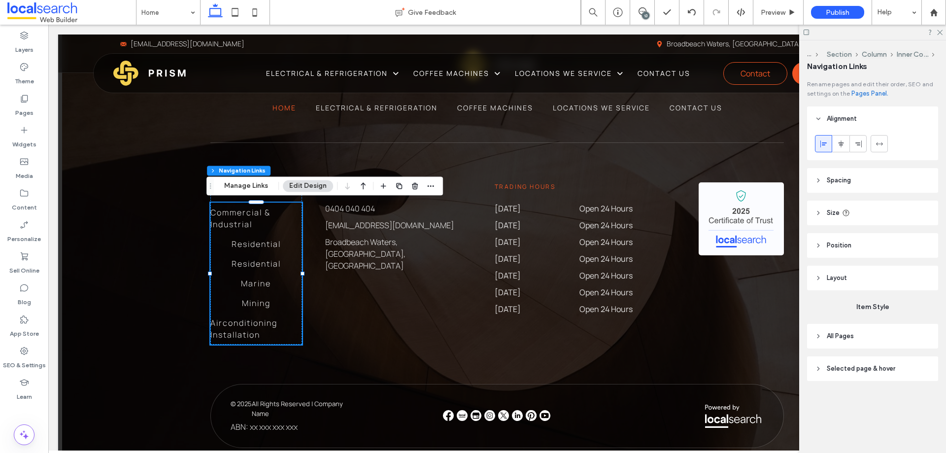
click at [824, 144] on use at bounding box center [824, 143] width 6 height 7
click at [844, 146] on icon at bounding box center [841, 144] width 8 height 8
click at [824, 143] on icon at bounding box center [824, 144] width 8 height 8
click at [838, 143] on icon at bounding box center [841, 144] width 8 height 8
click at [848, 143] on div at bounding box center [841, 144] width 16 height 16
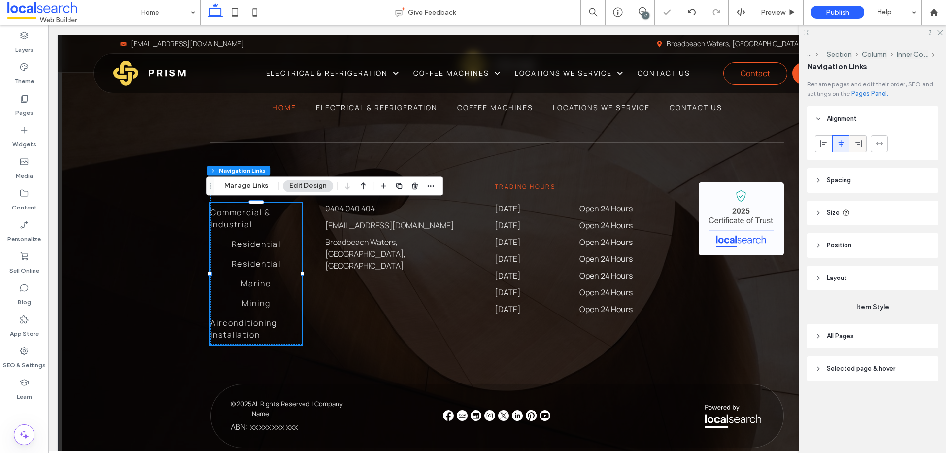
click at [862, 142] on use at bounding box center [859, 143] width 6 height 7
click at [827, 150] on span at bounding box center [824, 144] width 8 height 16
click at [237, 259] on span "Residential" at bounding box center [256, 264] width 49 height 12
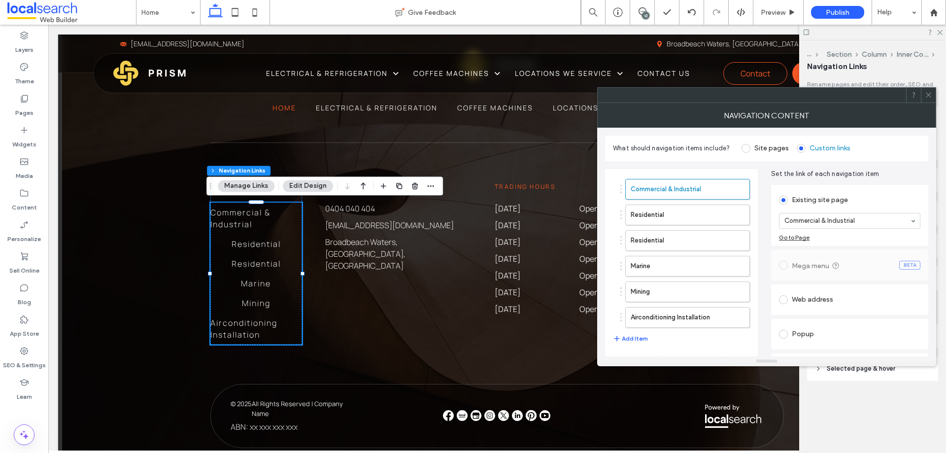
click at [926, 92] on icon at bounding box center [928, 94] width 7 height 7
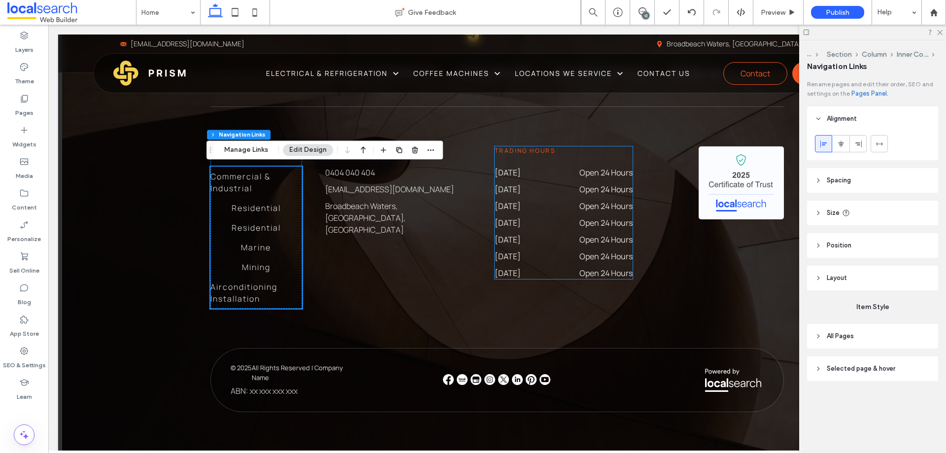
scroll to position [2498, 0]
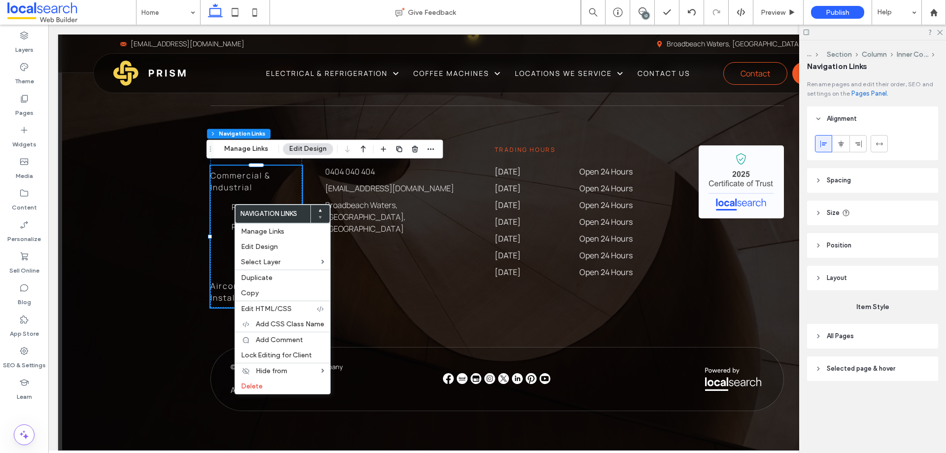
click at [305, 142] on div "Footer Section Column Inner Column Navigation Links Manage Links Edit Design" at bounding box center [325, 148] width 237 height 19
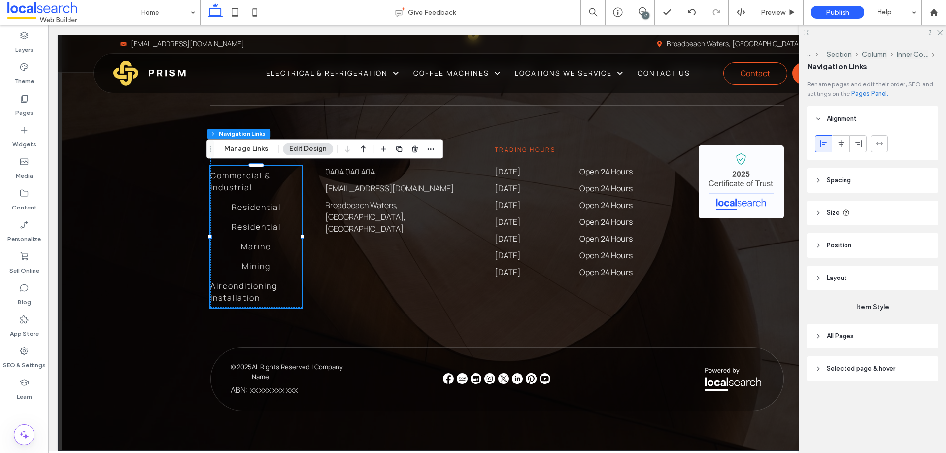
click at [307, 145] on button "Edit Design" at bounding box center [308, 149] width 50 height 12
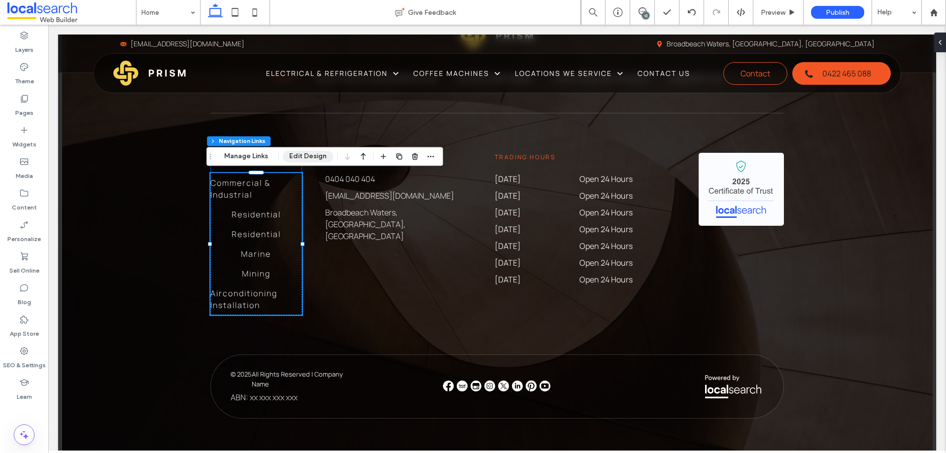
click at [301, 151] on button "Edit Design" at bounding box center [308, 156] width 50 height 12
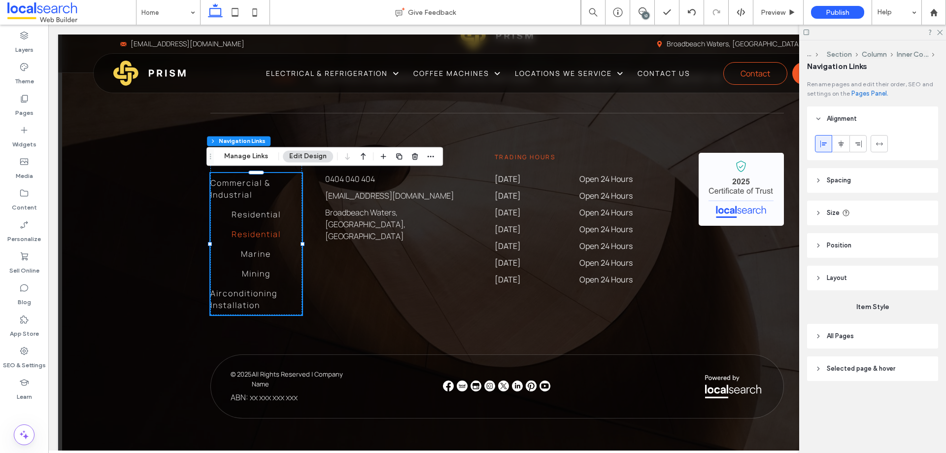
click at [249, 230] on span "Residential" at bounding box center [256, 234] width 49 height 12
click at [273, 155] on button "Manage Links" at bounding box center [246, 156] width 57 height 12
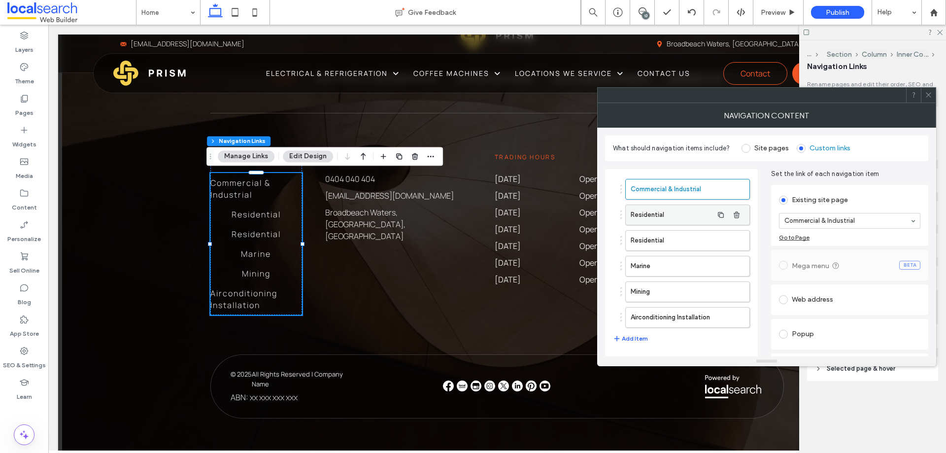
click at [685, 213] on label "Residential" at bounding box center [672, 215] width 82 height 20
click at [738, 215] on use "button" at bounding box center [737, 214] width 6 height 6
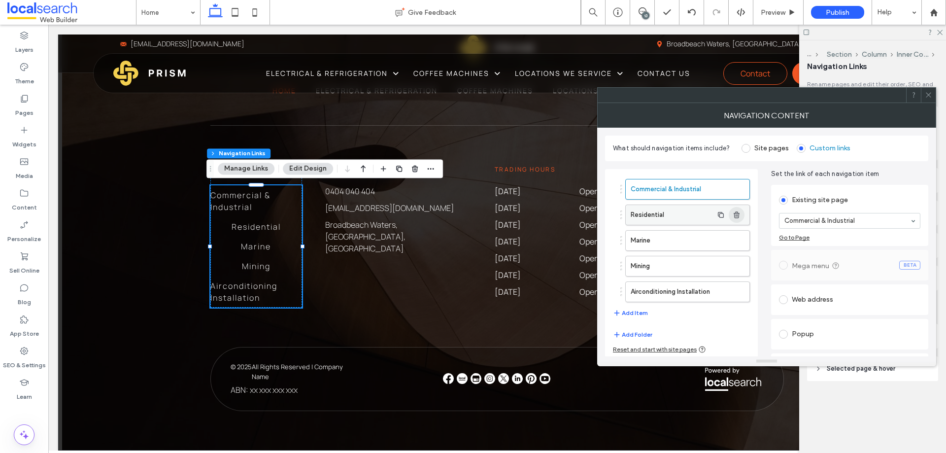
click at [738, 215] on icon "button" at bounding box center [737, 215] width 8 height 8
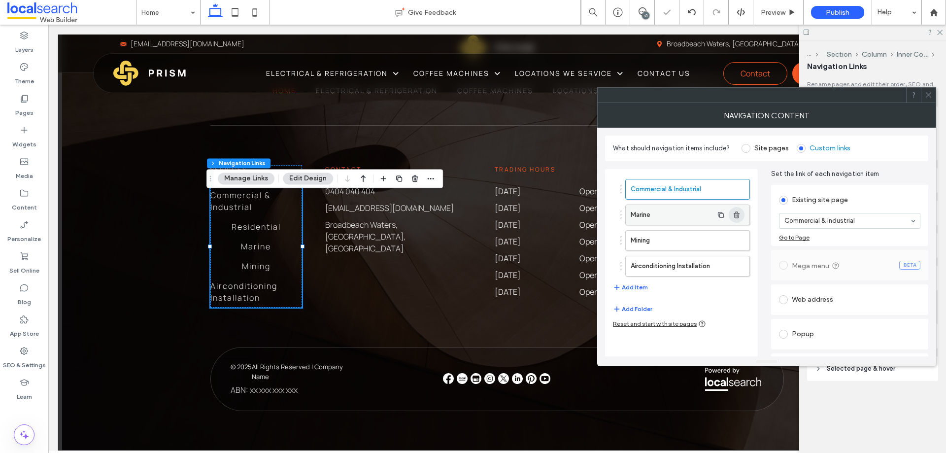
scroll to position [2469, 0]
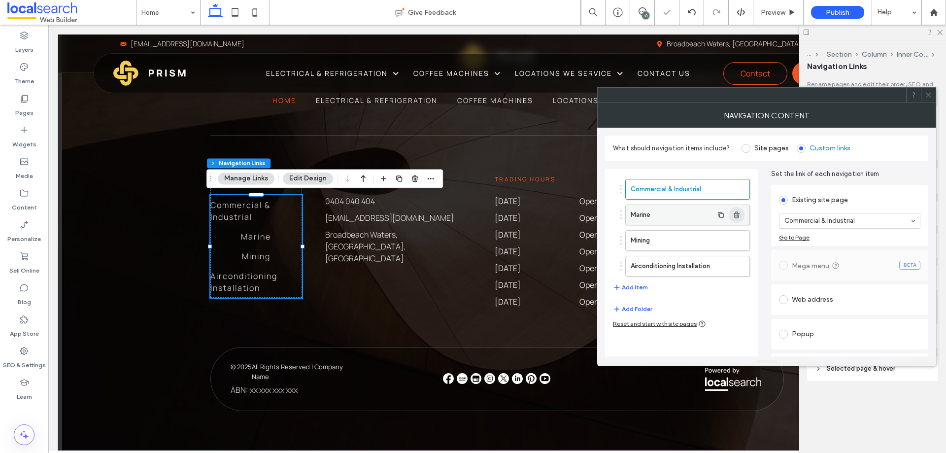
click at [736, 218] on icon "button" at bounding box center [737, 215] width 8 height 8
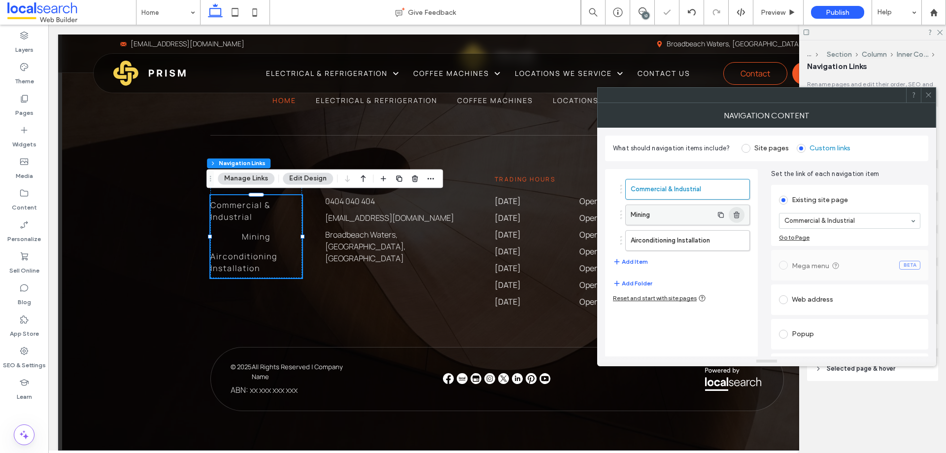
click at [736, 218] on icon "button" at bounding box center [737, 215] width 8 height 8
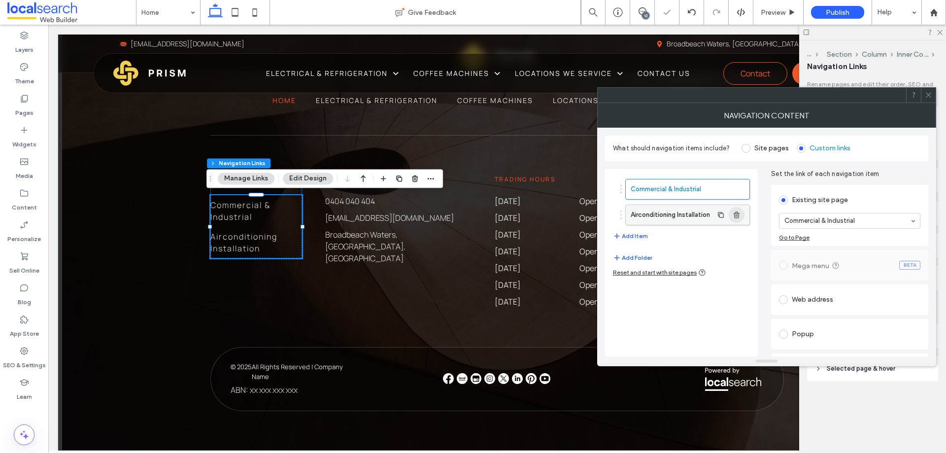
click at [736, 216] on use "button" at bounding box center [737, 214] width 6 height 6
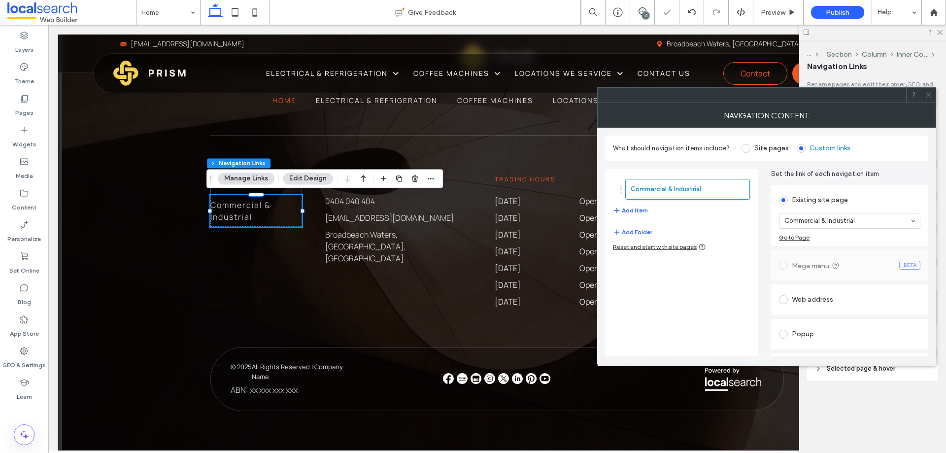
click at [637, 209] on button "Add Item" at bounding box center [630, 211] width 35 height 12
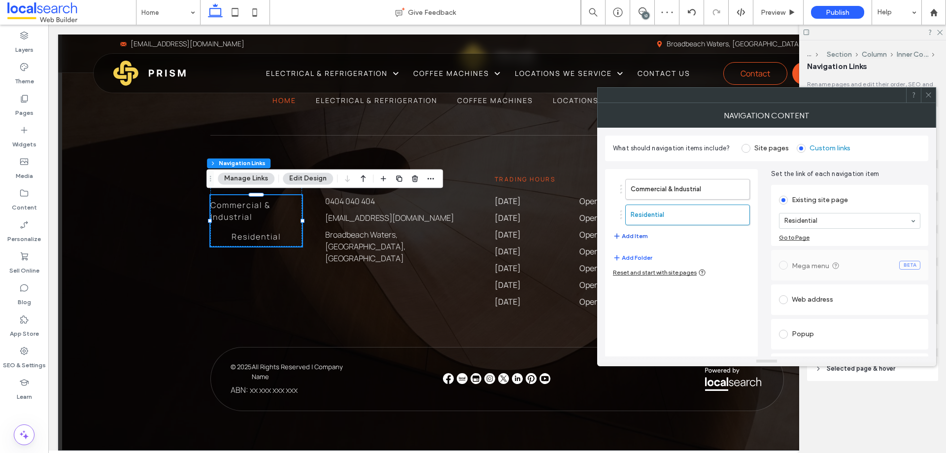
click at [636, 233] on button "Add Item" at bounding box center [630, 236] width 35 height 12
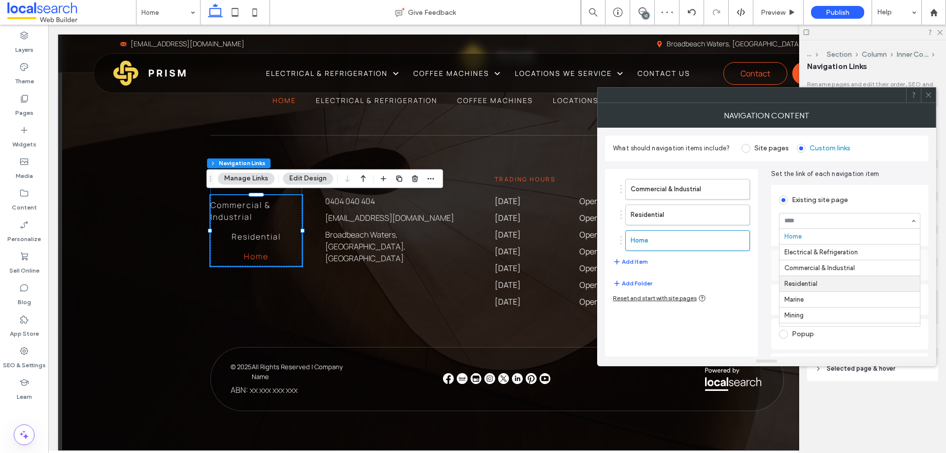
scroll to position [49, 0]
click at [635, 262] on button "Add Item" at bounding box center [630, 262] width 35 height 12
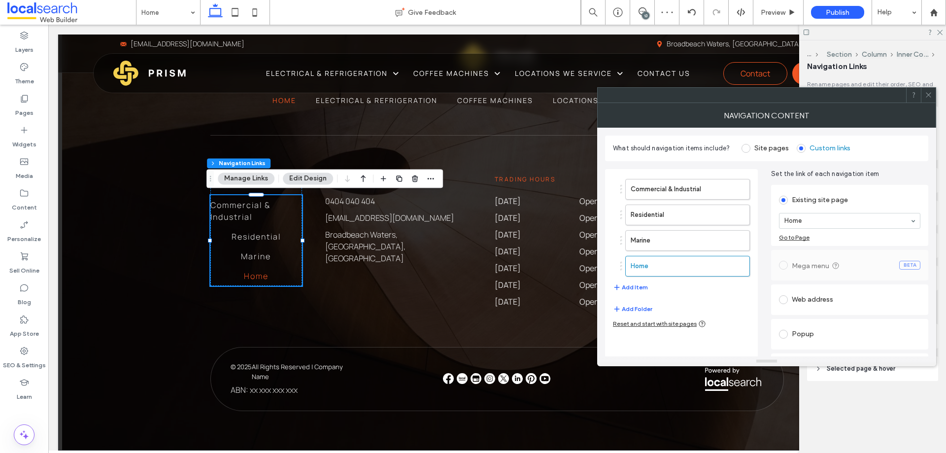
drag, startPoint x: 815, startPoint y: 218, endPoint x: 820, endPoint y: 227, distance: 9.9
click at [626, 290] on button "Add Item" at bounding box center [630, 287] width 35 height 12
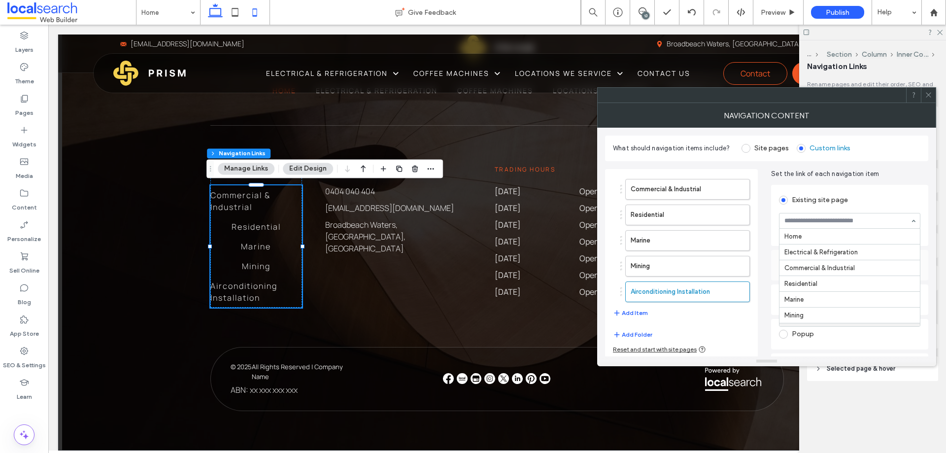
scroll to position [95, 0]
click at [371, 285] on div "Services Commercial & Industrial Residential Marine Mining Airconditioning Inst…" at bounding box center [497, 236] width 574 height 221
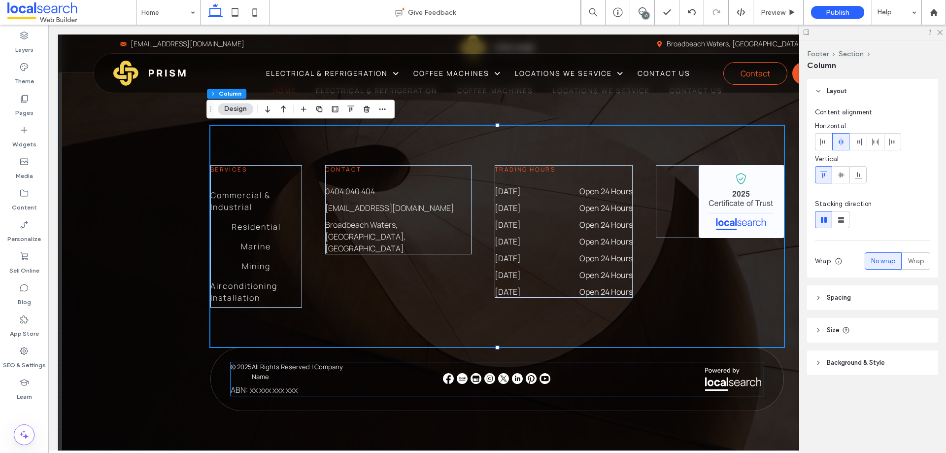
click at [501, 375] on img at bounding box center [503, 378] width 11 height 11
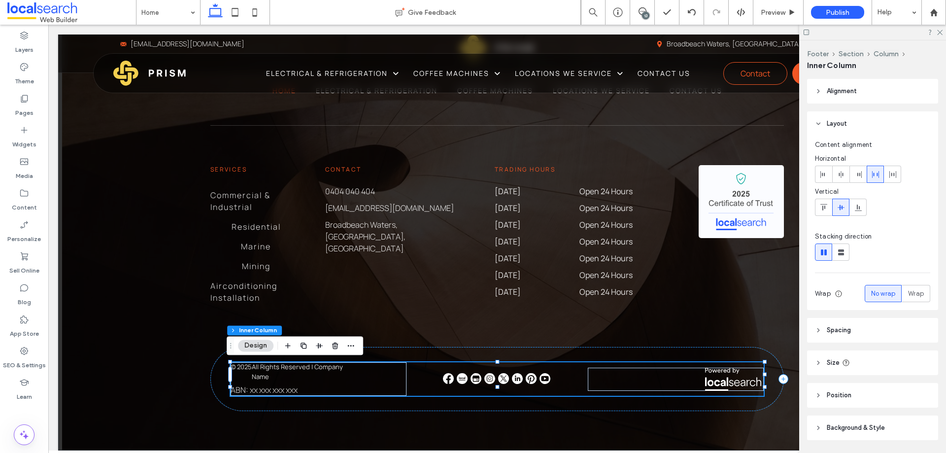
click at [501, 375] on img at bounding box center [503, 378] width 11 height 11
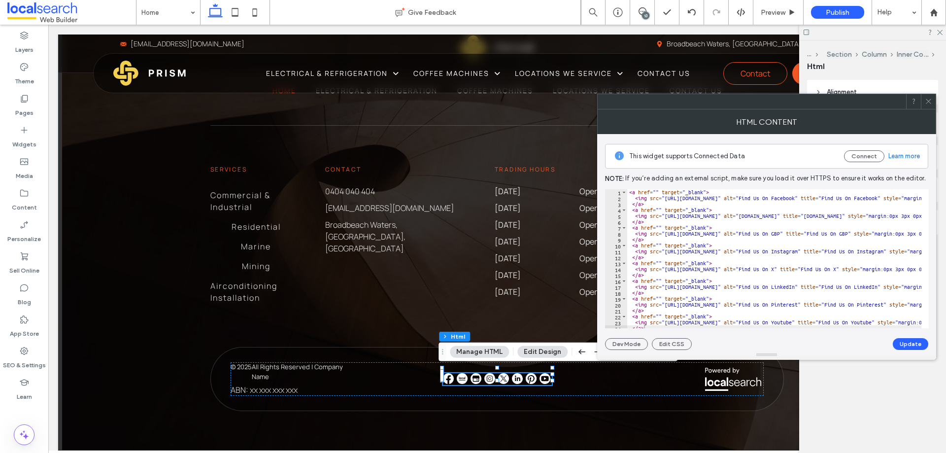
drag, startPoint x: 655, startPoint y: 193, endPoint x: 669, endPoint y: 201, distance: 16.3
paste textarea "**********"
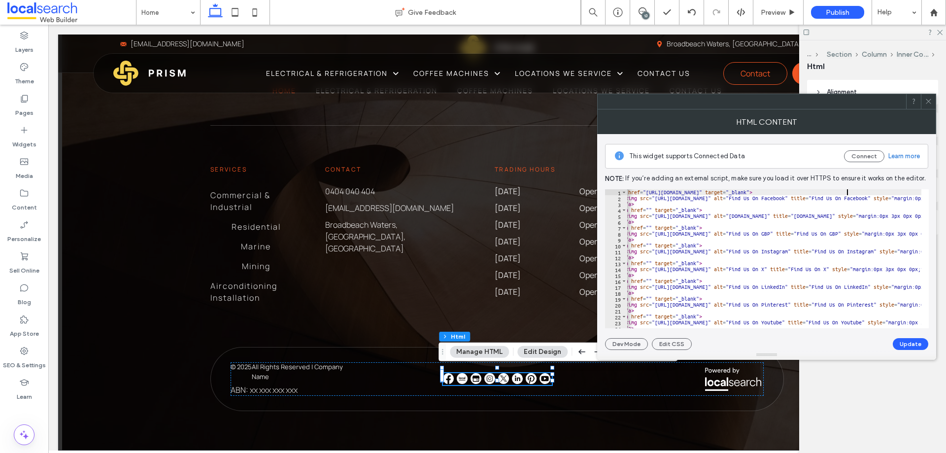
scroll to position [0, 0]
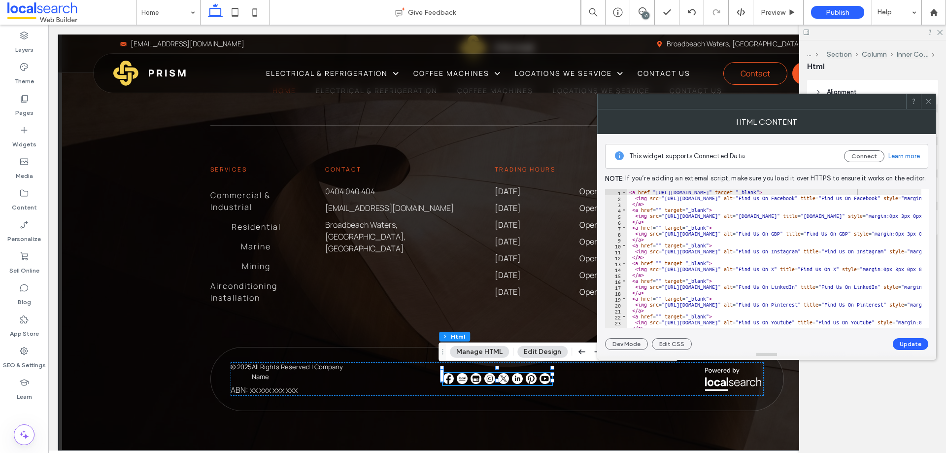
paste textarea "**********"
drag, startPoint x: 659, startPoint y: 230, endPoint x: 668, endPoint y: 234, distance: 10.8
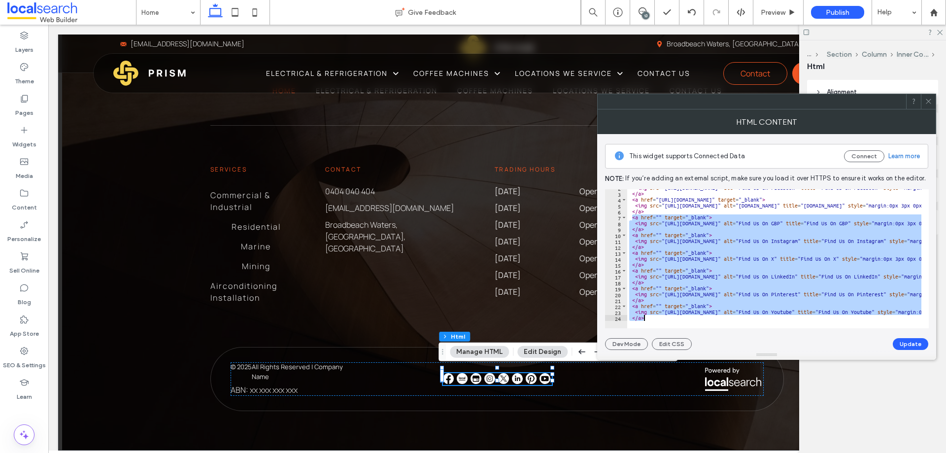
scroll to position [10, 0]
drag, startPoint x: 633, startPoint y: 230, endPoint x: 709, endPoint y: 343, distance: 135.7
click at [709, 343] on div "**********" at bounding box center [766, 242] width 323 height 216
type textarea "**********"
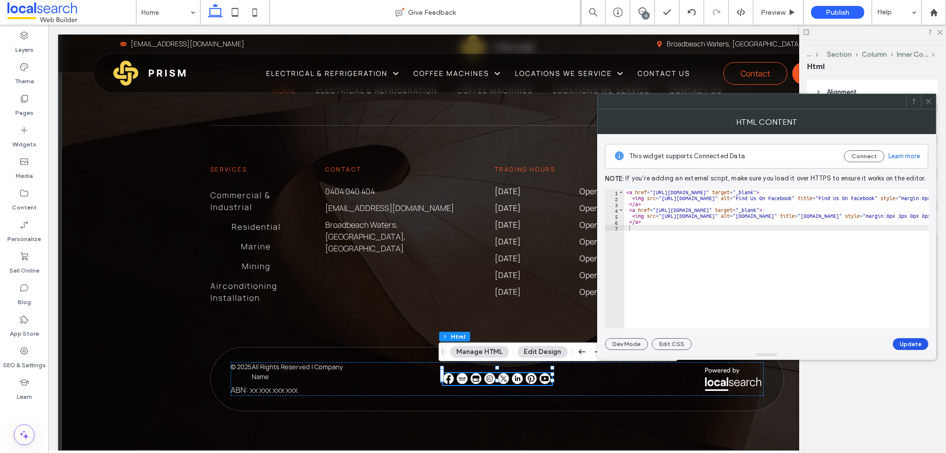
click at [912, 342] on button "Update" at bounding box center [910, 344] width 35 height 12
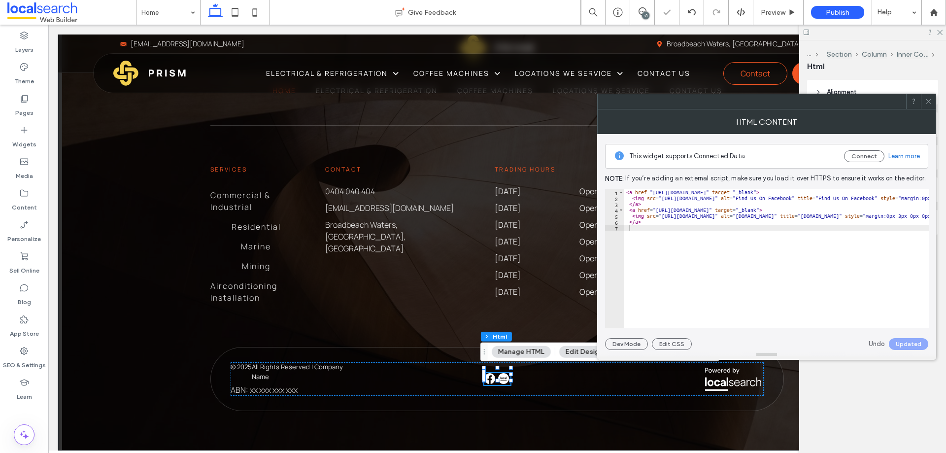
click at [924, 98] on div at bounding box center [928, 101] width 15 height 15
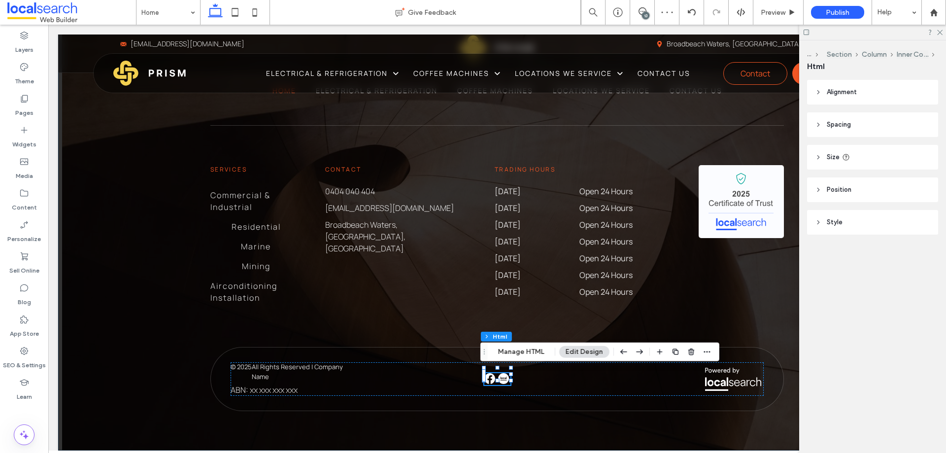
click at [633, 407] on div "Home Electrical & Refrigeration Coffee Machines Locations We Service Contact Us…" at bounding box center [497, 223] width 591 height 454
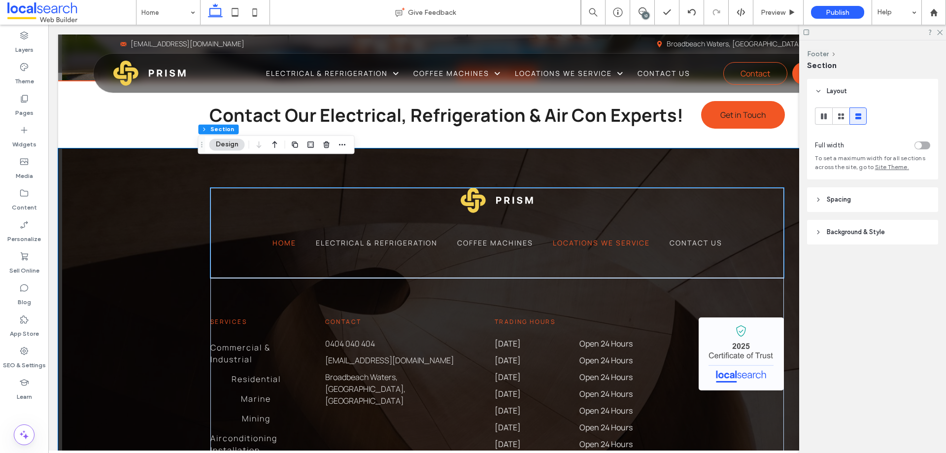
scroll to position [2282, 0]
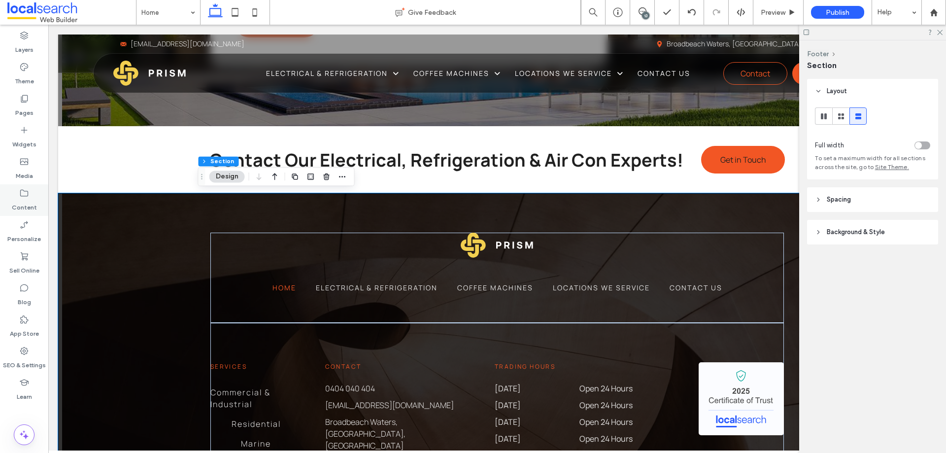
click at [22, 195] on icon at bounding box center [24, 193] width 10 height 10
